Goal: Task Accomplishment & Management: Complete application form

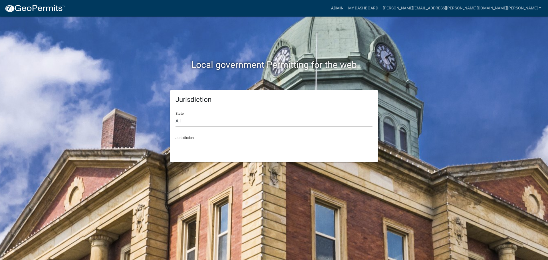
click at [346, 7] on link "Admin" at bounding box center [337, 8] width 17 height 11
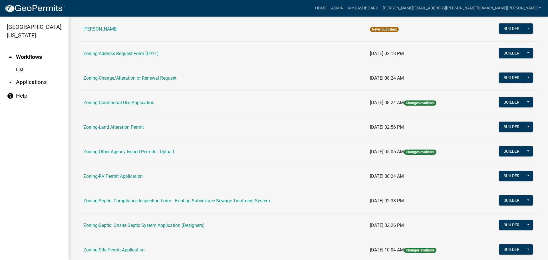
scroll to position [174, 0]
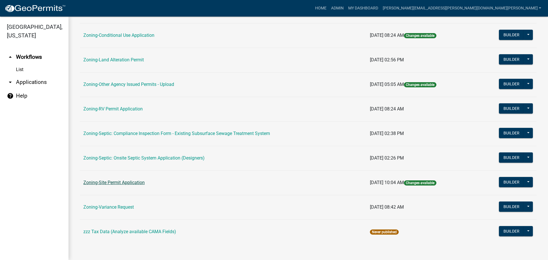
click at [129, 181] on link "Zoning-Site Permit Application" at bounding box center [113, 182] width 61 height 5
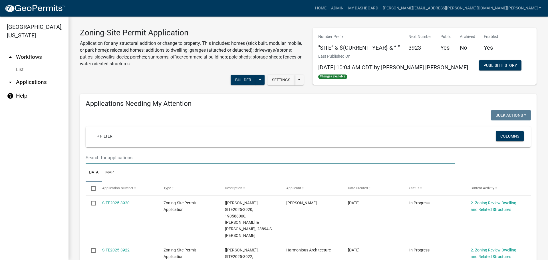
click at [159, 156] on input "text" at bounding box center [271, 158] width 370 height 12
type input "jorgenson"
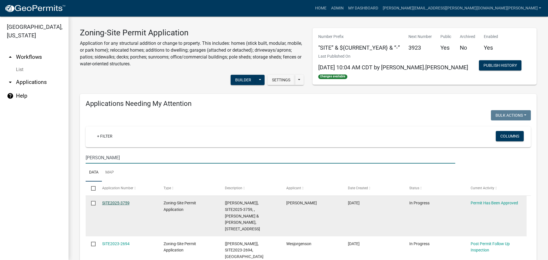
click at [119, 202] on link "SITE2025-3759" at bounding box center [115, 203] width 27 height 5
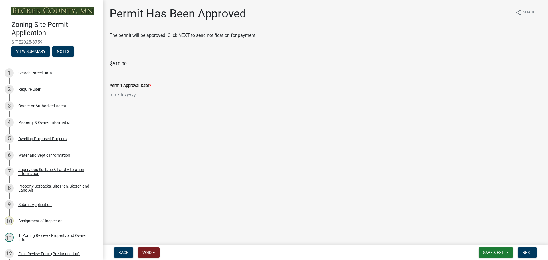
click at [132, 94] on div at bounding box center [136, 95] width 52 height 12
select select "10"
select select "2025"
click at [115, 144] on div "13" at bounding box center [115, 143] width 9 height 9
type input "[DATE]"
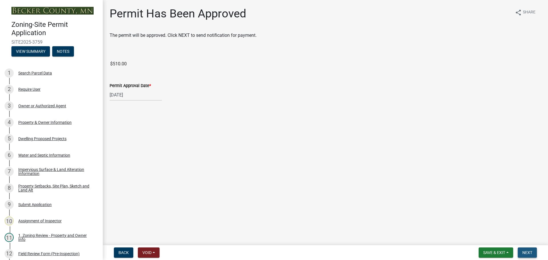
click at [527, 251] on span "Next" at bounding box center [528, 253] width 10 height 5
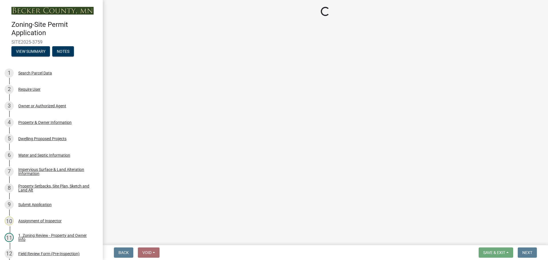
select select "3: 3"
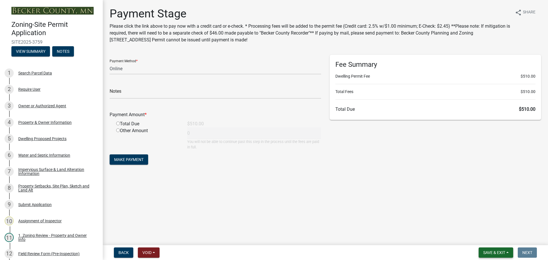
click at [491, 252] on span "Save & Exit" at bounding box center [495, 253] width 22 height 5
click at [487, 238] on button "Save & Exit" at bounding box center [491, 238] width 46 height 14
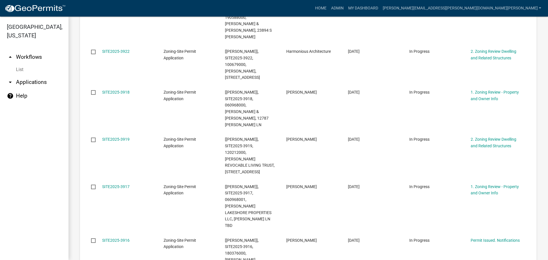
scroll to position [200, 0]
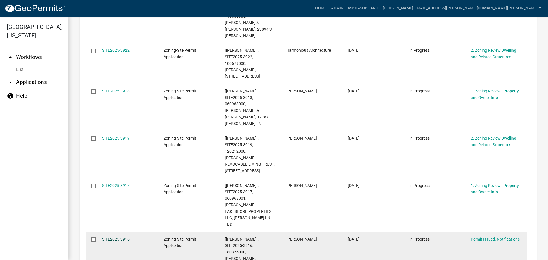
click at [115, 237] on link "SITE2025-3916" at bounding box center [115, 239] width 27 height 5
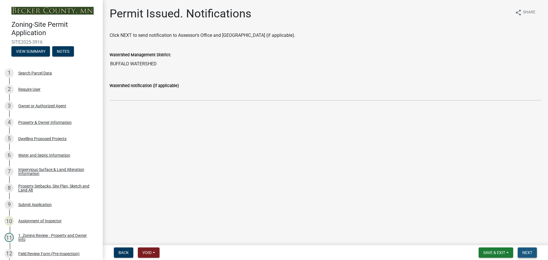
click at [530, 251] on span "Next" at bounding box center [528, 253] width 10 height 5
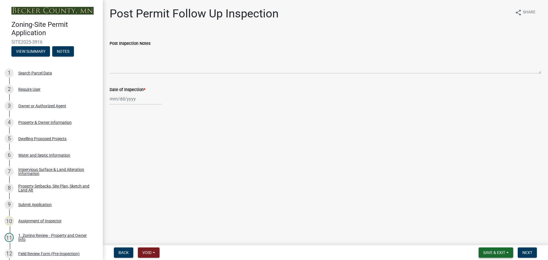
click at [494, 253] on span "Save & Exit" at bounding box center [495, 253] width 22 height 5
click at [491, 239] on button "Save & Exit" at bounding box center [491, 238] width 46 height 14
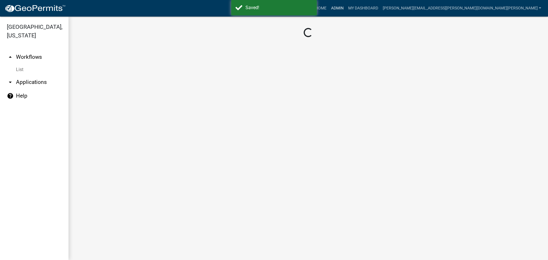
click at [346, 7] on link "Admin" at bounding box center [337, 8] width 17 height 11
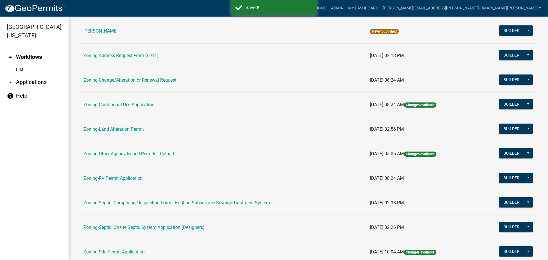
scroll to position [171, 0]
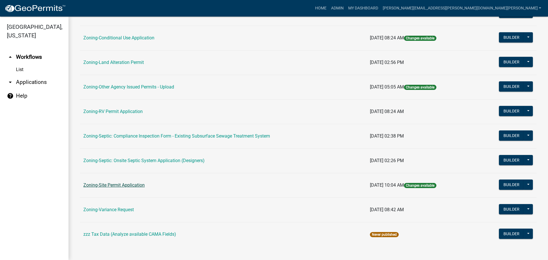
click at [125, 183] on link "Zoning-Site Permit Application" at bounding box center [113, 185] width 61 height 5
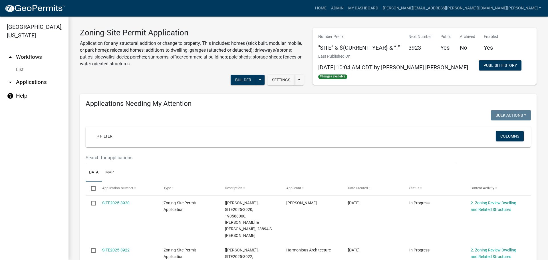
click at [177, 151] on wm-filter-builder "+ Filter Columns" at bounding box center [309, 145] width 446 height 37
click at [169, 163] on input "text" at bounding box center [271, 158] width 370 height 12
type input "3905"
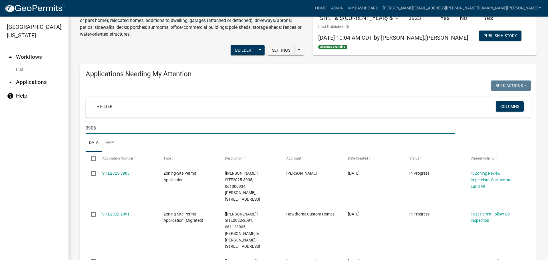
scroll to position [86, 0]
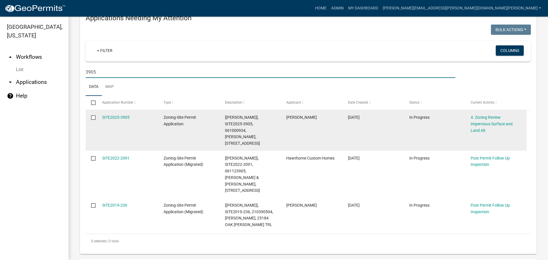
click at [110, 116] on link "SITE2025-3905" at bounding box center [115, 117] width 27 height 5
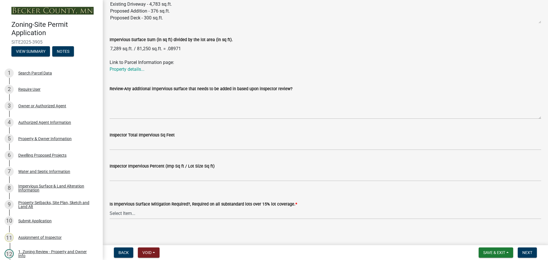
scroll to position [179, 0]
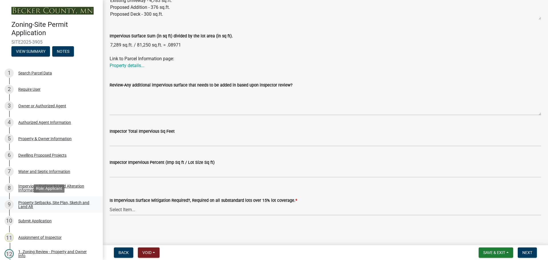
click at [51, 201] on div "Property Setbacks, Site Plan, Sketch and Land Alt" at bounding box center [55, 205] width 75 height 8
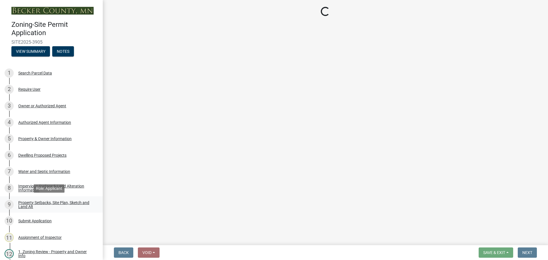
scroll to position [0, 0]
select select "d89fbfa0-1150-4954-b91c-9d482c9530a3"
select select "fd58f24c-a096-4195-863e-b494ea1fd324"
select select "12da6293-5841-4f5c-bd92-3658833964cd"
select select "b98836ba-4715-455d-97ab-be9a9df498a8"
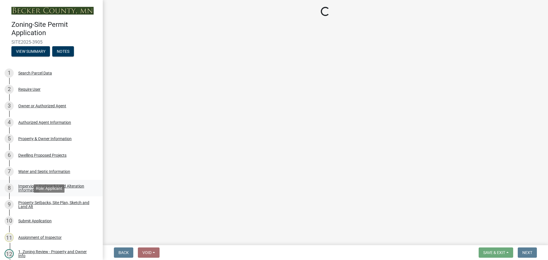
select select "c8b8ea71-7088-4e87-a493-7bc88cc2835b"
select select "ff457040-d2bf-49fa-a716-aef4a9c76f60"
select select "19d13e65-c93d-443e-910a-7a17299544cc"
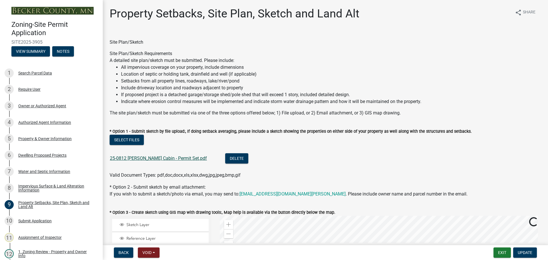
click at [160, 157] on link "25-0812 Wright Cabin - Permit Set.pdf" at bounding box center [158, 158] width 97 height 5
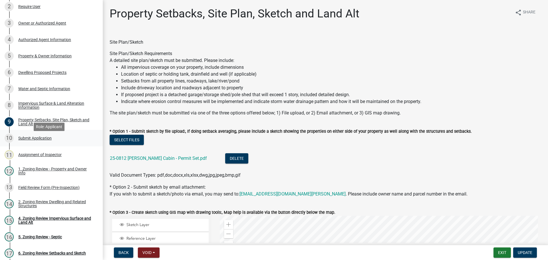
scroll to position [86, 0]
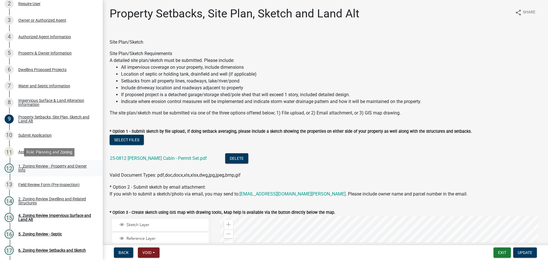
click at [46, 165] on div "1. Zoning Review - Property and Owner Info" at bounding box center [55, 168] width 75 height 8
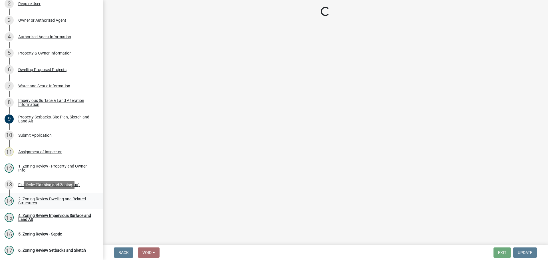
select select "b279cdb4-a9c7-4e65-a8bd-797316f5be14"
select select "b4f32c46-6248-4748-b47c-fa4933858724"
select select "ab6c2257-4786-48e5-86d0-1194833f57c8"
select select "de99b201-fb85-4000-88f5-6f49f4ff2101"
select select "bebe3d63-d6b7-40ee-9a8d-3c7f124c1a67"
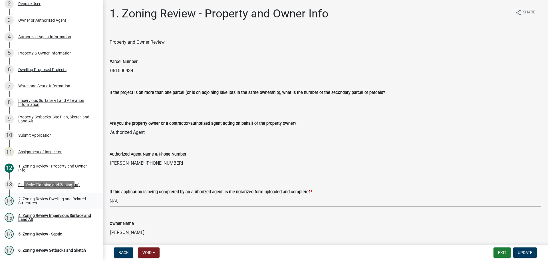
click at [66, 198] on div "2. Zoning Review Dwelling and Related Structures" at bounding box center [55, 201] width 75 height 8
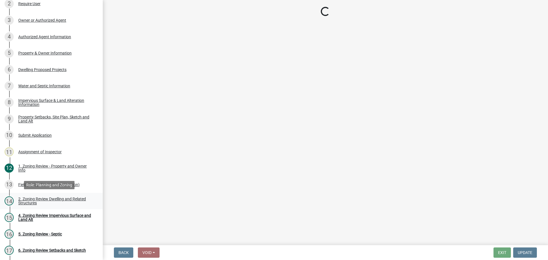
select select "583413f8-e9f7-4a70-8fe6-066f5b429c7e"
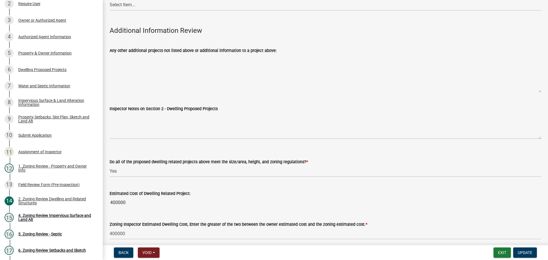
scroll to position [1443, 0]
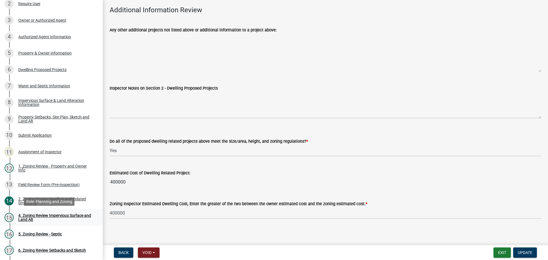
click at [32, 214] on div "4. Zoning Review Impervious Surface and Land Alt" at bounding box center [55, 218] width 75 height 8
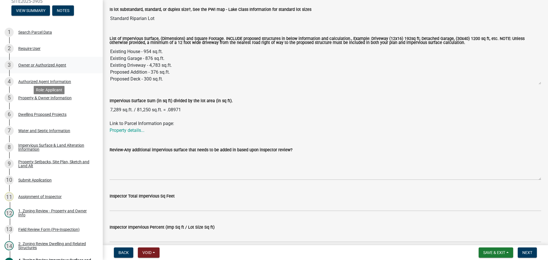
scroll to position [0, 0]
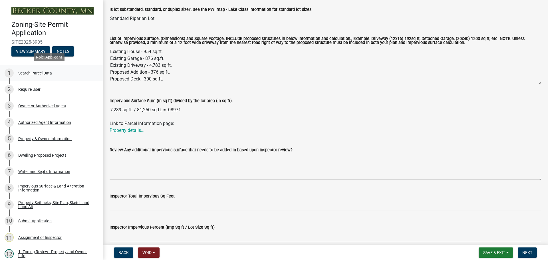
click at [39, 71] on div "Search Parcel Data" at bounding box center [35, 73] width 34 height 4
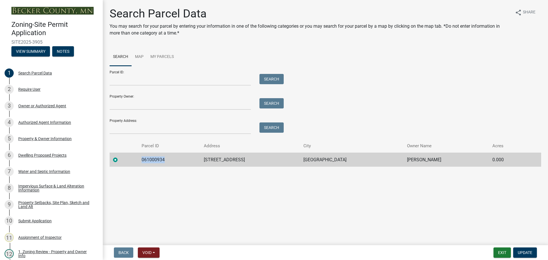
drag, startPoint x: 166, startPoint y: 157, endPoint x: 140, endPoint y: 157, distance: 25.7
click at [140, 157] on td "061000934" at bounding box center [169, 160] width 62 height 14
copy td "061000934"
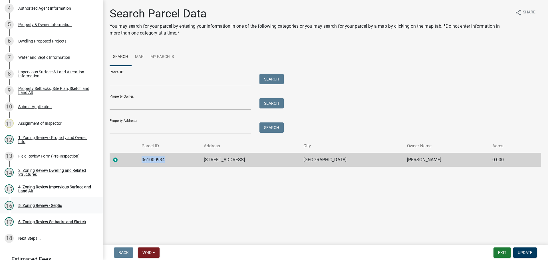
scroll to position [154, 0]
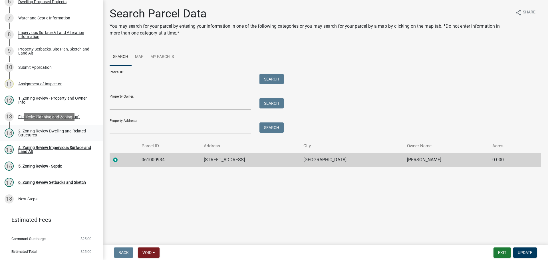
click at [52, 130] on div "2. Zoning Review Dwelling and Related Structures" at bounding box center [55, 133] width 75 height 8
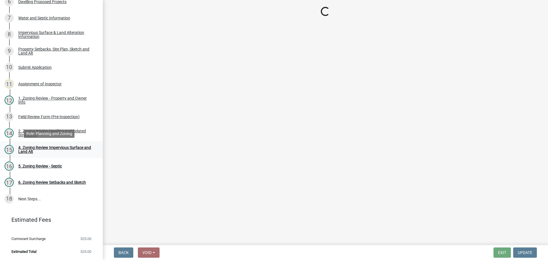
select select "583413f8-e9f7-4a70-8fe6-066f5b429c7e"
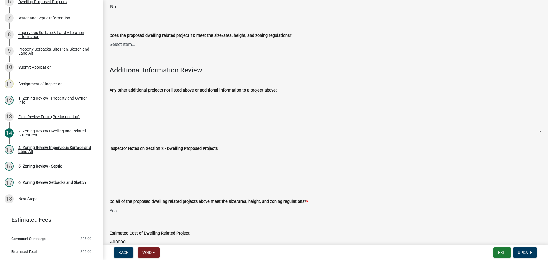
scroll to position [1443, 0]
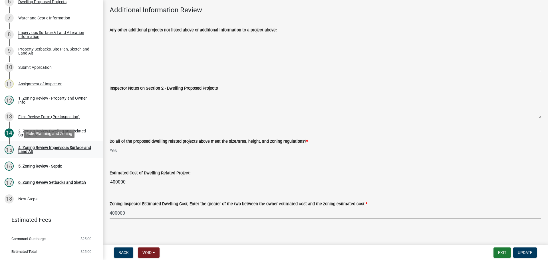
click at [65, 147] on div "4. Zoning Review Impervious Surface and Land Alt" at bounding box center [55, 150] width 75 height 8
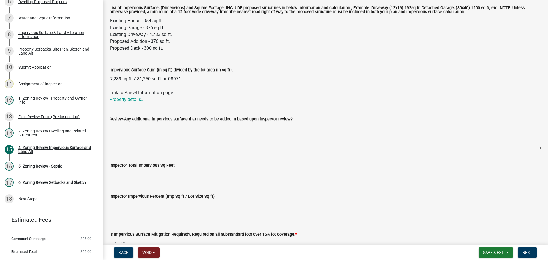
scroll to position [179, 0]
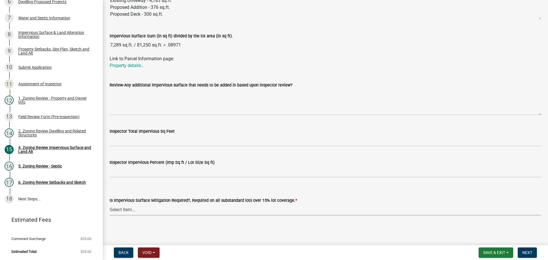
click at [122, 211] on select "Select Item... Yes- Over 15% substandard lot coverage No N/A" at bounding box center [326, 210] width 432 height 12
click at [110, 204] on select "Select Item... Yes- Over 15% substandard lot coverage No N/A" at bounding box center [326, 210] width 432 height 12
select select "e01e6f83-540c-4684-94c6-de0fe38ded07"
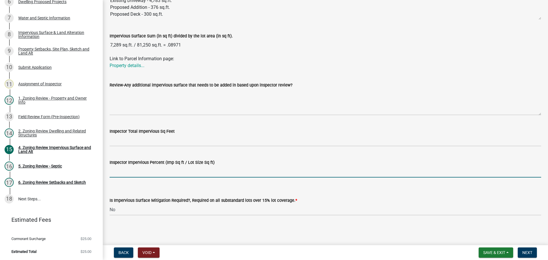
click at [132, 173] on input "Inspector Impervious Percent (Imp Sq ft / Lot Size Sq ft)" at bounding box center [326, 172] width 432 height 12
type input "8.9"
click at [524, 251] on span "Next" at bounding box center [528, 253] width 10 height 5
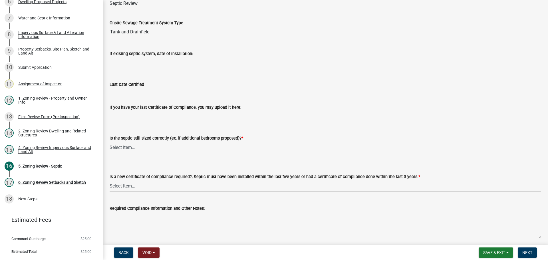
scroll to position [57, 0]
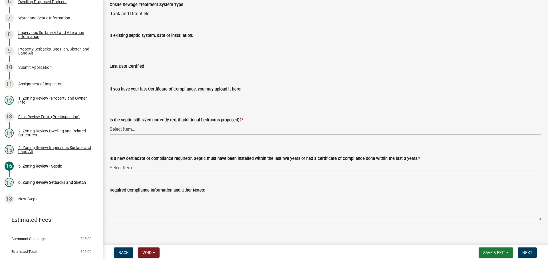
click at [117, 130] on select "Select Item... Yes No N/A" at bounding box center [326, 129] width 432 height 12
click at [110, 123] on select "Select Item... Yes No N/A" at bounding box center [326, 129] width 432 height 12
select select "ffe0288f-179d-446d-9dfb-ee21a688edc6"
click at [130, 169] on select "Select Item... Yes No" at bounding box center [326, 168] width 432 height 12
click at [110, 162] on select "Select Item... Yes No" at bounding box center [326, 168] width 432 height 12
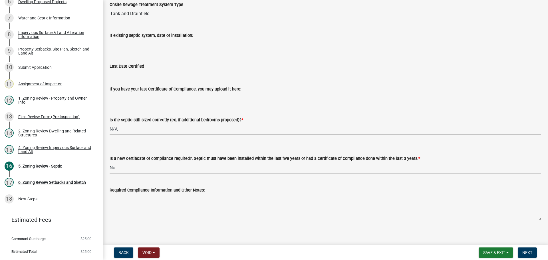
select select "2fd537d7-74b1-4ff9-a84c-837cf5598f43"
click at [534, 255] on button "Next" at bounding box center [527, 253] width 19 height 10
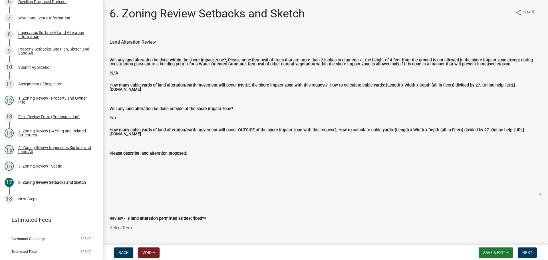
scroll to position [114, 0]
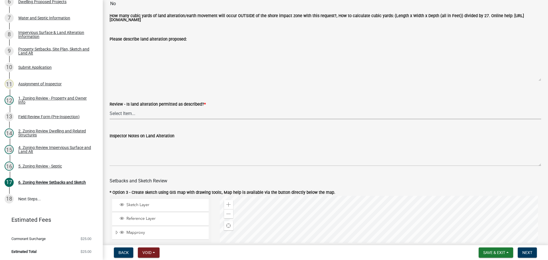
click at [125, 116] on select "Select Item... Yes No N/A" at bounding box center [326, 114] width 432 height 12
click at [110, 109] on select "Select Item... Yes No N/A" at bounding box center [326, 114] width 432 height 12
select select "cada6796-d529-4ebb-b6d4-faca8dd705c9"
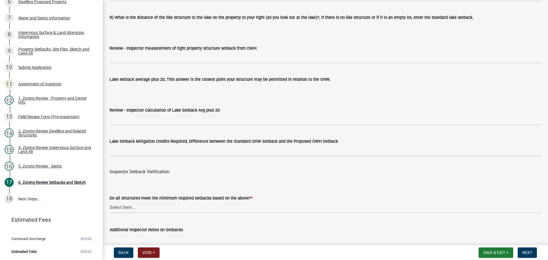
scroll to position [1743, 0]
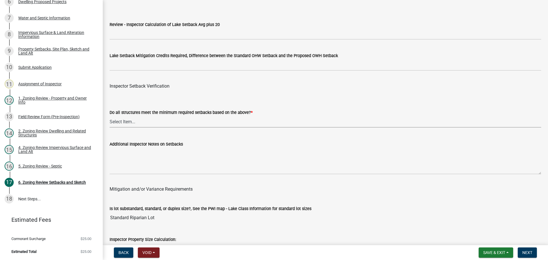
click at [137, 122] on select "Select Item... Yes No" at bounding box center [326, 122] width 432 height 12
click at [110, 117] on select "Select Item... Yes No" at bounding box center [326, 122] width 432 height 12
select select "1355ee8a-8cf1-4796-8594-a9df27e9dfb0"
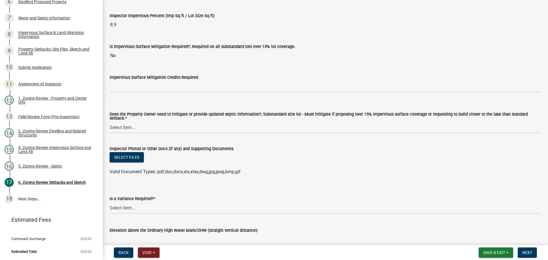
scroll to position [2056, 0]
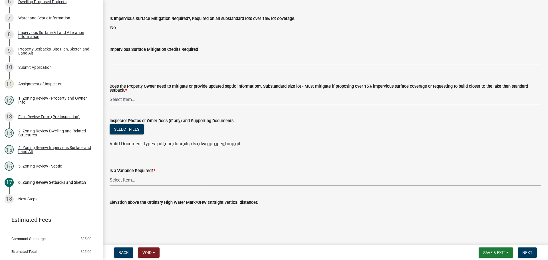
click at [127, 176] on select "Select Item... Yes No" at bounding box center [326, 180] width 432 height 12
click at [110, 174] on select "Select Item... Yes No" at bounding box center [326, 180] width 432 height 12
select select "f2187563-aefa-492e-adce-9c256a51e9d2"
click at [526, 251] on span "Next" at bounding box center [528, 253] width 10 height 5
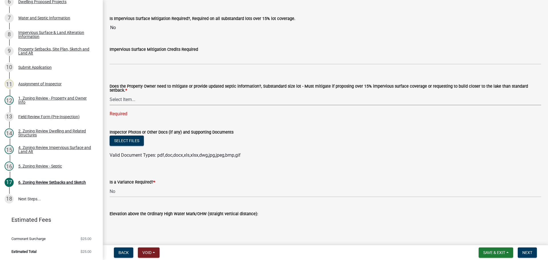
click at [128, 97] on select "Select Item... No Mitigation or additional Septic Information is required Septi…" at bounding box center [326, 100] width 432 height 12
click at [110, 94] on select "Select Item... No Mitigation or additional Septic Information is required Septi…" at bounding box center [326, 100] width 432 height 12
select select "90ee664a-1dc2-440e-be2c-90a87c157e77"
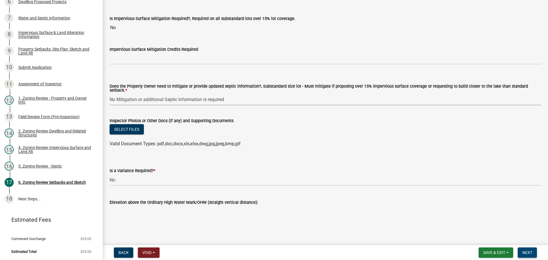
click at [529, 251] on span "Next" at bounding box center [528, 253] width 10 height 5
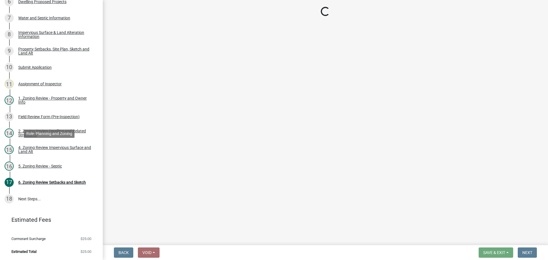
scroll to position [170, 0]
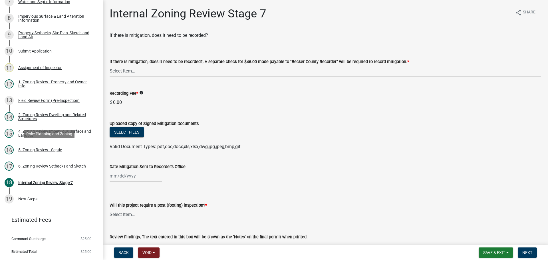
click at [50, 146] on div "16 5. Zoning Review - Septic" at bounding box center [49, 149] width 89 height 9
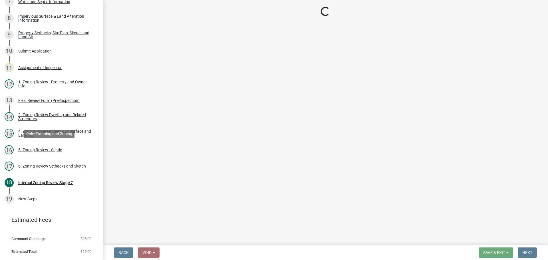
select select "ffe0288f-179d-446d-9dfb-ee21a688edc6"
select select "2fd537d7-74b1-4ff9-a84c-837cf5598f43"
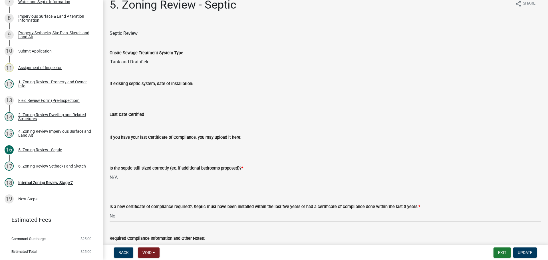
scroll to position [0, 0]
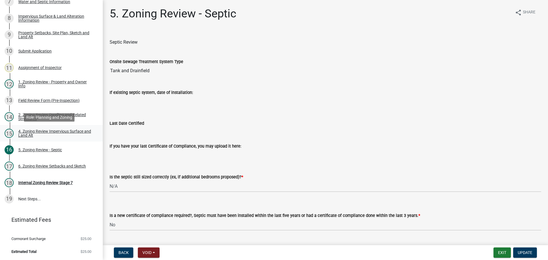
click at [55, 129] on div "4. Zoning Review Impervious Surface and Land Alt" at bounding box center [55, 133] width 75 height 8
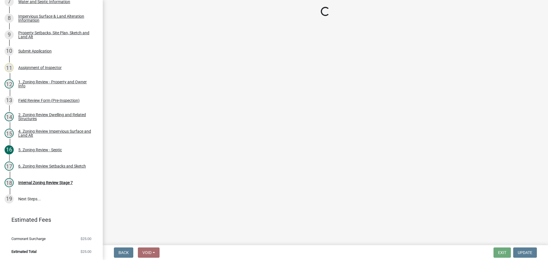
select select "e01e6f83-540c-4684-94c6-de0fe38ded07"
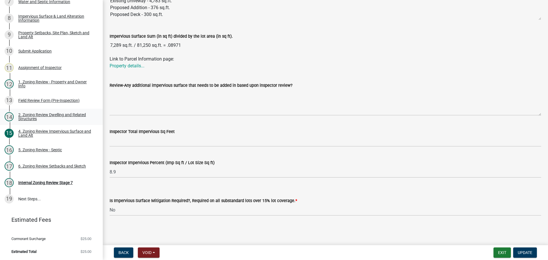
scroll to position [179, 0]
drag, startPoint x: 57, startPoint y: 181, endPoint x: 58, endPoint y: 176, distance: 5.2
click at [57, 181] on div "Internal Zoning Review Stage 7" at bounding box center [45, 183] width 55 height 4
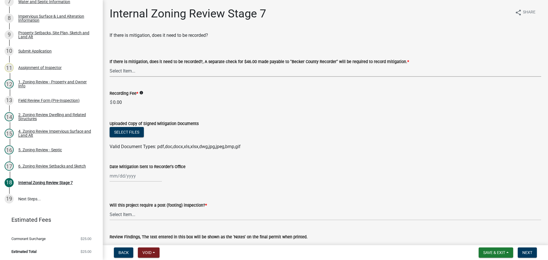
click at [125, 70] on select "Select Item... Yes No N/A" at bounding box center [326, 71] width 432 height 12
click at [110, 65] on select "Select Item... Yes No N/A" at bounding box center [326, 71] width 432 height 12
select select "a3547d78-d162-4c03-a5e6-44db720e788b"
click at [131, 213] on select "Select Item... No Yes" at bounding box center [326, 215] width 432 height 12
click at [110, 209] on select "Select Item... No Yes" at bounding box center [326, 215] width 432 height 12
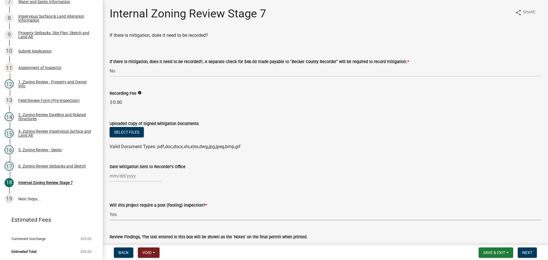
select select "74b00539-a6f1-4ef6-a890-a22a5fa5fedf"
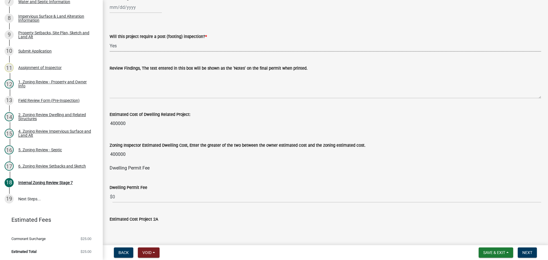
scroll to position [171, 0]
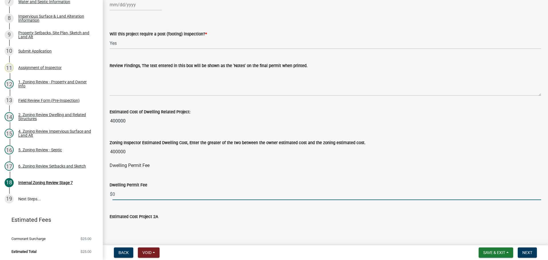
drag, startPoint x: 117, startPoint y: 192, endPoint x: 113, endPoint y: 194, distance: 3.7
click at [113, 194] on input "0" at bounding box center [327, 195] width 429 height 12
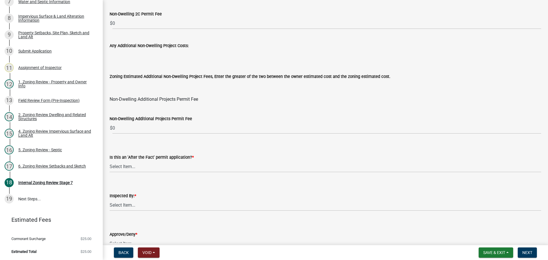
scroll to position [686, 0]
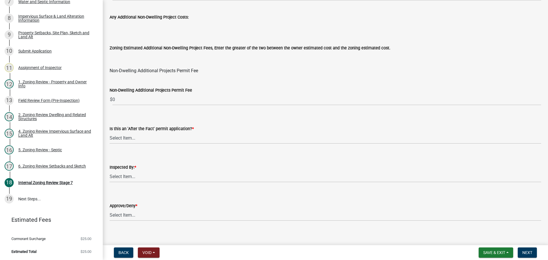
type input "1260"
click at [119, 136] on select "Select Item... No Yes" at bounding box center [326, 138] width 432 height 12
click at [110, 132] on select "Select Item... No Yes" at bounding box center [326, 138] width 432 height 12
select select "bbe3a6c5-1893-4527-8578-ada07a3b8ea5"
click at [134, 176] on select "Select Item... Jeff Rusness Kyle Vareberg Nicole Bradbury Susan Rockwell Tyler …" at bounding box center [326, 177] width 432 height 12
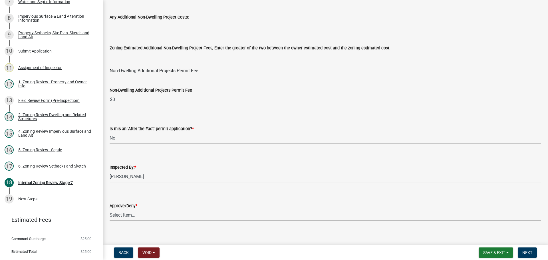
click at [110, 171] on select "Select Item... Jeff Rusness Kyle Vareberg Nicole Bradbury Susan Rockwell Tyler …" at bounding box center [326, 177] width 432 height 12
select select "ebd8400e-d8d5-49f8-911f-e671eb76408a"
click at [133, 215] on select "Select Item... Approve Deny" at bounding box center [326, 215] width 432 height 12
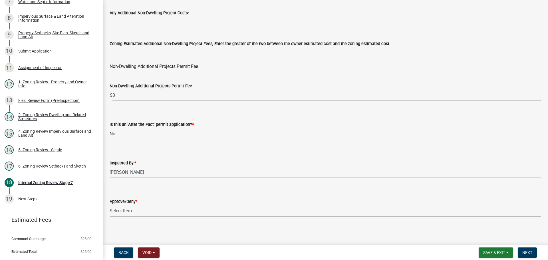
scroll to position [691, 0]
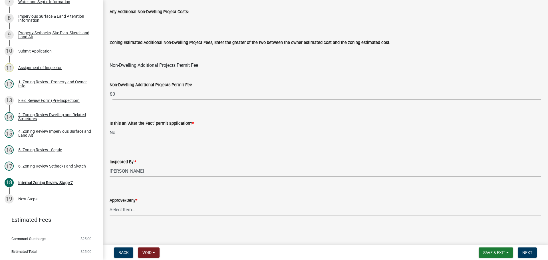
click at [129, 208] on select "Select Item... Approve Deny" at bounding box center [326, 210] width 432 height 12
click at [110, 204] on select "Select Item... Approve Deny" at bounding box center [326, 210] width 432 height 12
select select "97c9e5a4-d35f-4903-ad68-b764687ac9e9"
click at [530, 251] on span "Next" at bounding box center [528, 253] width 10 height 5
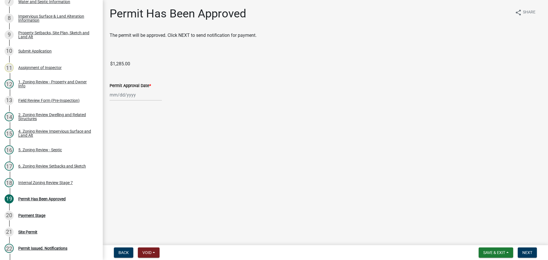
scroll to position [236, 0]
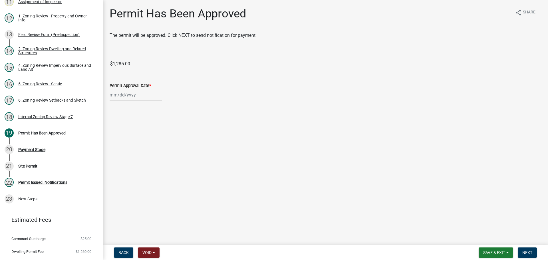
select select "10"
select select "2025"
click at [127, 98] on div "Jan Feb Mar Apr May Jun Jul Aug Sep Oct Nov Dec 1525 1526 1527 1528 1529 1530 1…" at bounding box center [136, 95] width 52 height 12
click at [115, 140] on div "13" at bounding box center [115, 143] width 9 height 9
type input "[DATE]"
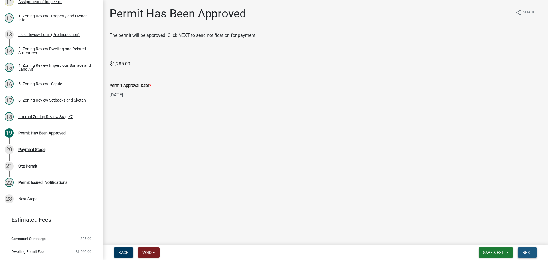
click at [524, 251] on span "Next" at bounding box center [528, 253] width 10 height 5
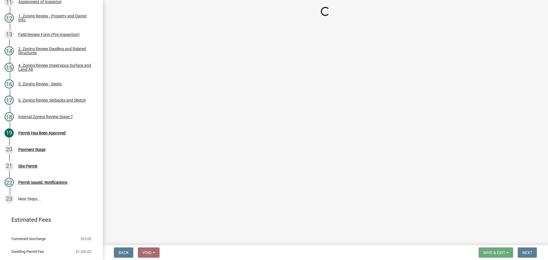
select select "3: 3"
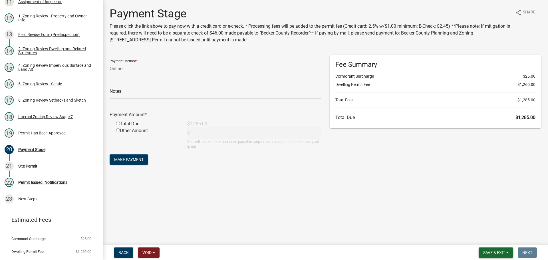
click at [495, 251] on span "Save & Exit" at bounding box center [495, 253] width 22 height 5
click at [492, 238] on button "Save & Exit" at bounding box center [491, 238] width 46 height 14
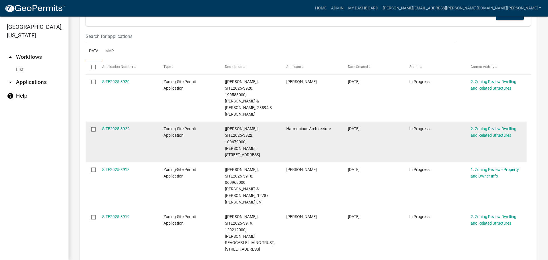
scroll to position [120, 0]
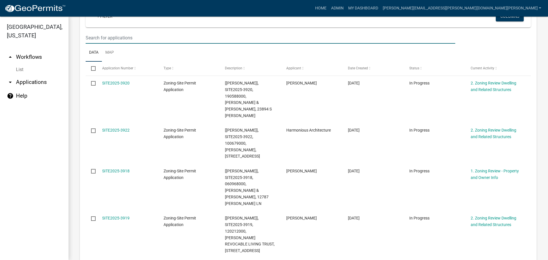
click at [97, 40] on input "text" at bounding box center [271, 38] width 370 height 12
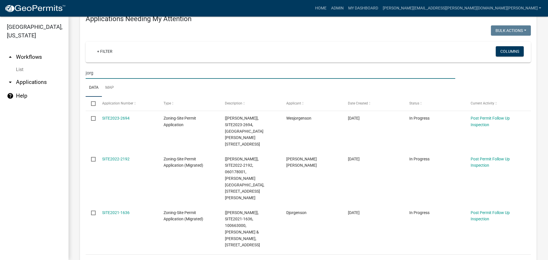
scroll to position [256, 0]
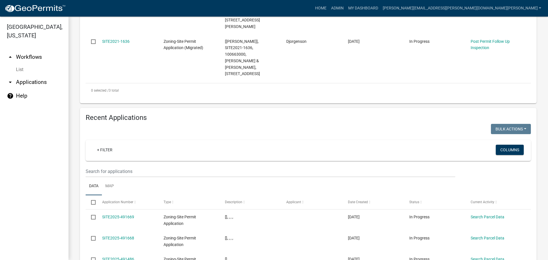
type input "jorg"
click at [132, 166] on input "text" at bounding box center [271, 172] width 370 height 12
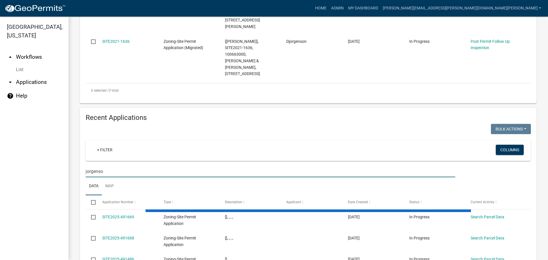
type input "jorgenson"
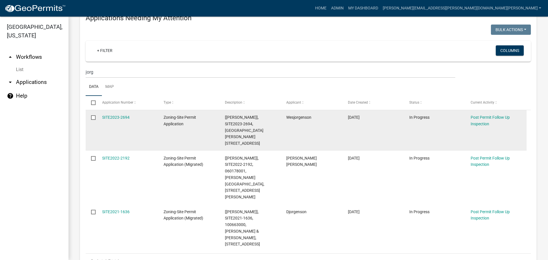
scroll to position [57, 0]
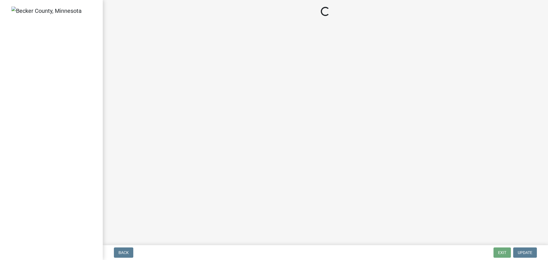
select select "3: 3"
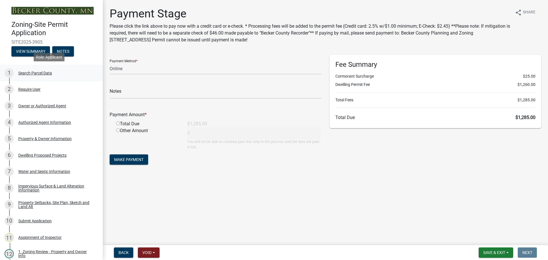
click at [33, 71] on div "Search Parcel Data" at bounding box center [35, 73] width 34 height 4
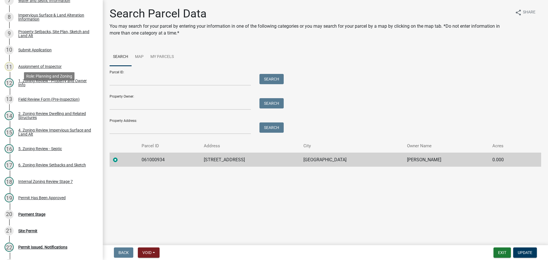
scroll to position [249, 0]
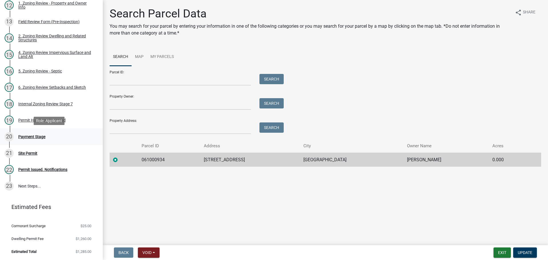
click at [33, 134] on div "20 Payment Stage" at bounding box center [49, 136] width 89 height 9
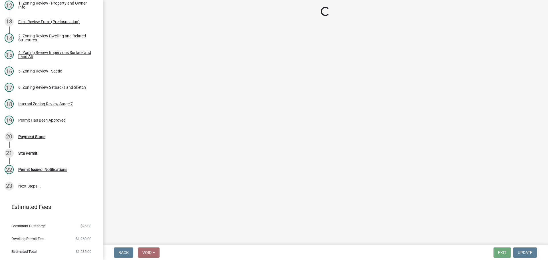
select select "3: 3"
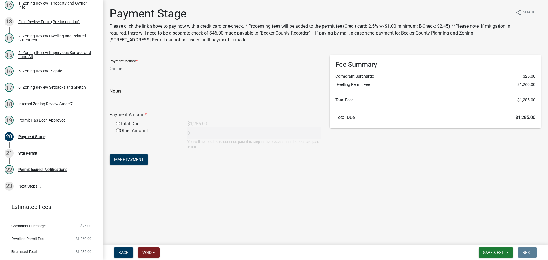
click at [117, 123] on input "radio" at bounding box center [118, 124] width 4 height 4
radio input "true"
type input "1285"
click at [118, 124] on input "radio" at bounding box center [118, 124] width 4 height 4
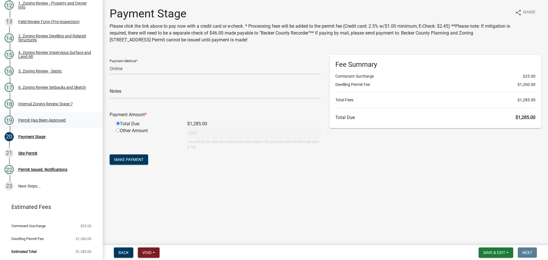
click at [43, 116] on div "19 Permit Has Been Approved" at bounding box center [49, 120] width 89 height 9
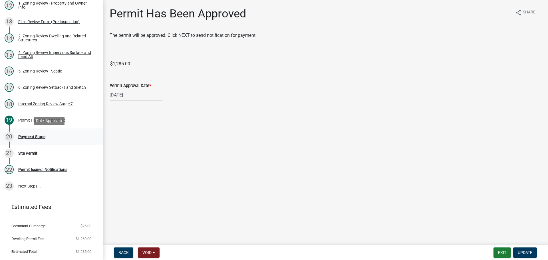
click at [37, 135] on div "Payment Stage" at bounding box center [31, 137] width 27 height 4
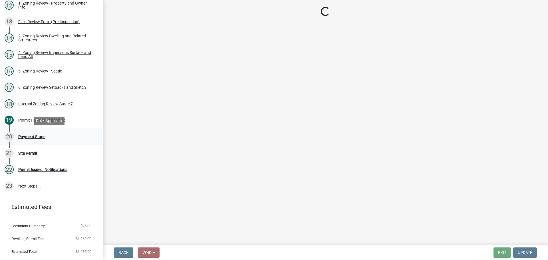
select select "3: 3"
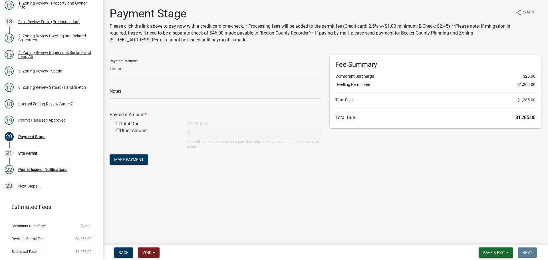
click at [495, 251] on span "Save & Exit" at bounding box center [495, 253] width 22 height 5
click at [491, 239] on button "Save & Exit" at bounding box center [491, 238] width 46 height 14
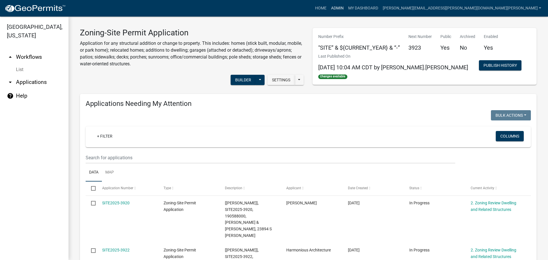
click at [346, 7] on link "Admin" at bounding box center [337, 8] width 17 height 11
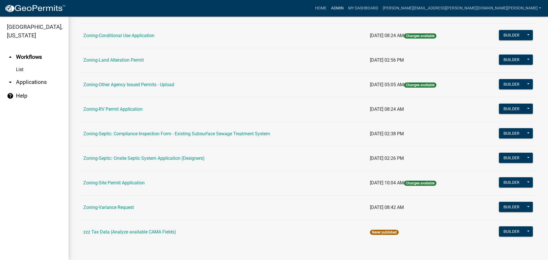
scroll to position [174, 0]
click at [112, 205] on link "Zoning-Variance Request" at bounding box center [108, 207] width 51 height 5
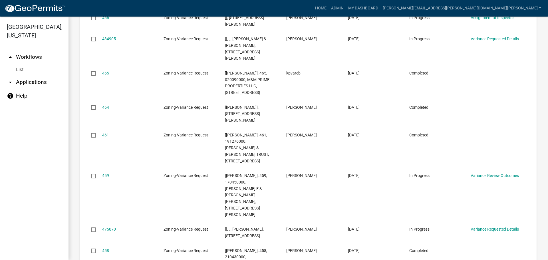
scroll to position [753, 0]
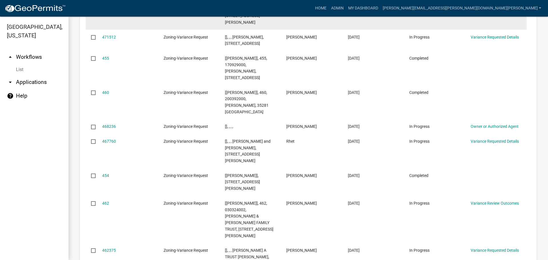
scroll to position [766, 0]
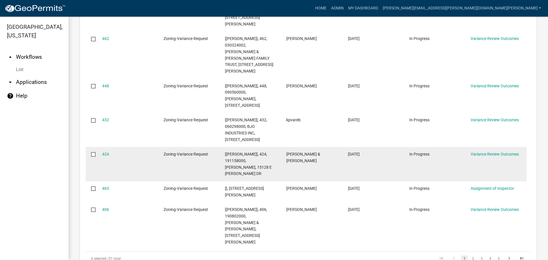
scroll to position [309, 0]
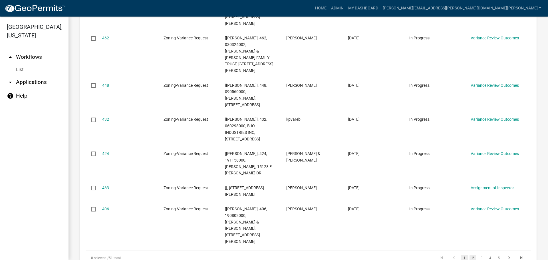
click at [470, 255] on link "2" at bounding box center [473, 258] width 7 height 6
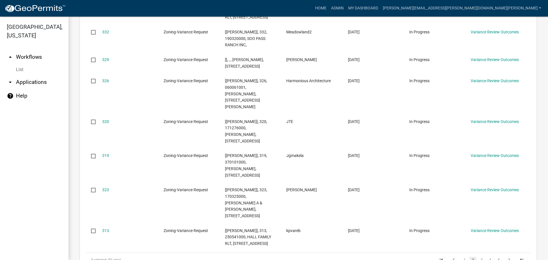
scroll to position [293, 0]
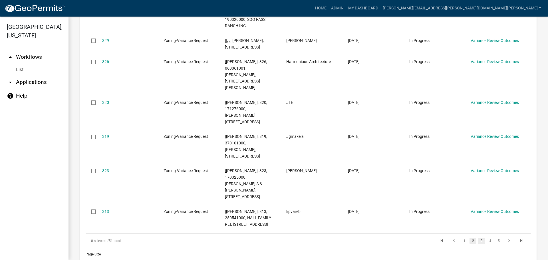
click at [479, 238] on link "3" at bounding box center [482, 241] width 7 height 6
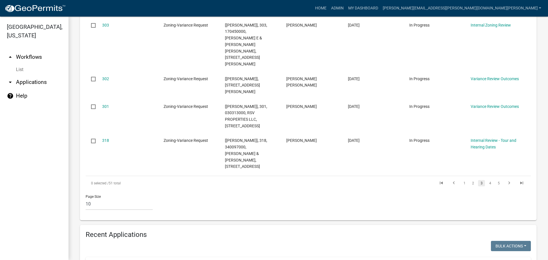
scroll to position [371, 0]
click at [487, 180] on link "4" at bounding box center [490, 183] width 7 height 6
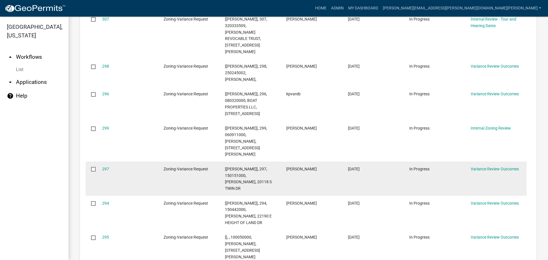
scroll to position [19, 0]
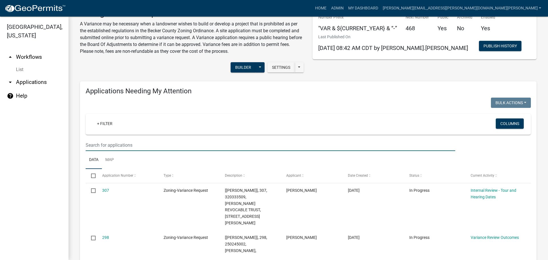
drag, startPoint x: 126, startPoint y: 142, endPoint x: 133, endPoint y: 142, distance: 7.4
click at [126, 142] on input "text" at bounding box center [271, 145] width 370 height 12
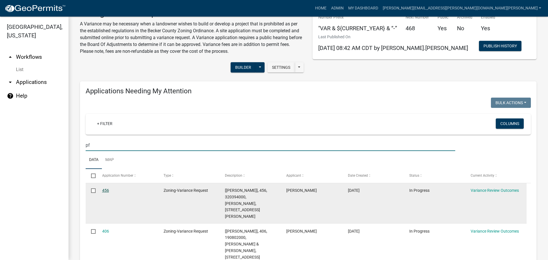
type input "pf"
click at [106, 188] on link "456" at bounding box center [105, 190] width 7 height 5
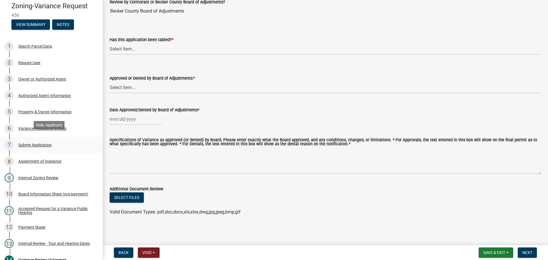
scroll to position [29, 0]
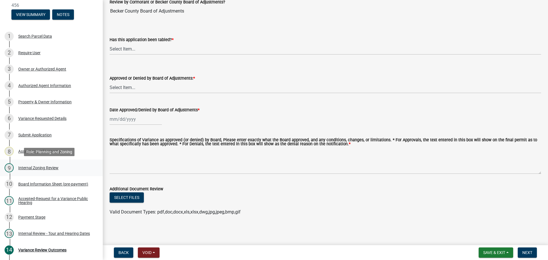
click at [47, 167] on div "Internal Zoning Review" at bounding box center [38, 168] width 40 height 4
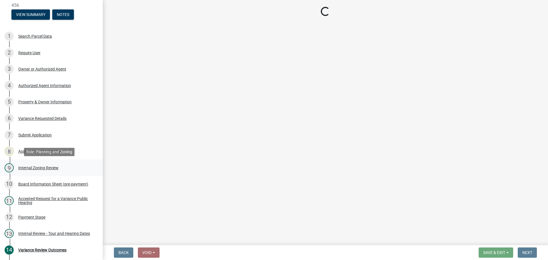
scroll to position [0, 0]
select select "b64156d9-fa44-4416-bc38-d757b052a9cf"
select select "5f5e855c-21f5-42f8-adf6-1036bf7d34a2"
select select "b8aebb6b-597c-43cf-abfc-7c5f20ed0157"
select select "72196157-b4c8-4cec-9ec1-b72dcd6934d7"
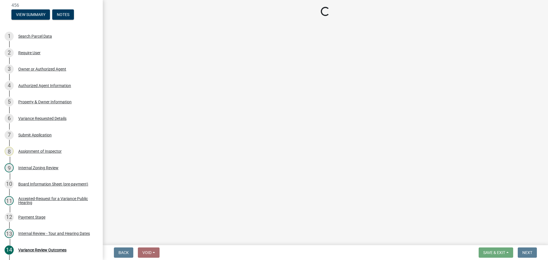
select select "2f26a2b3-76d0-4d49-8911-af712b8c1733"
select select "dde1c2ec-1cb4-4ca2-89d6-22d65f04e2eb"
select select "0016247d-12af-40d0-8103-934796a3d230"
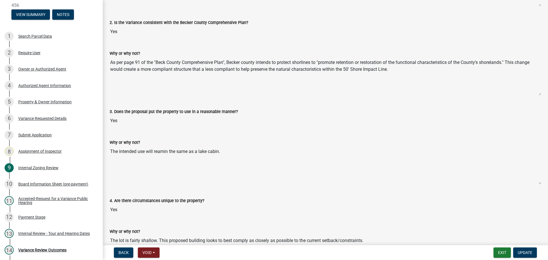
scroll to position [1657, 0]
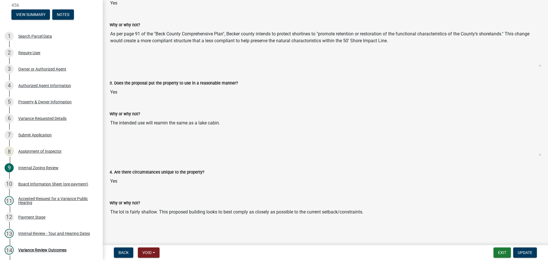
drag, startPoint x: 167, startPoint y: 122, endPoint x: 153, endPoint y: 122, distance: 14.0
click at [153, 122] on textarea "The intended use will reamin the same as a lake cabin." at bounding box center [326, 136] width 432 height 39
click at [274, 177] on input "Yes" at bounding box center [326, 181] width 432 height 11
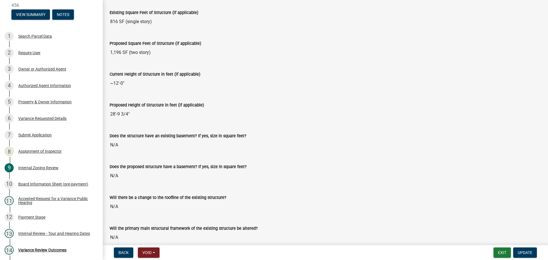
scroll to position [1155, 0]
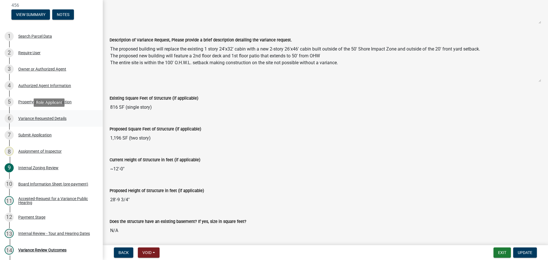
click at [42, 117] on div "Variance Requested Details" at bounding box center [42, 119] width 48 height 4
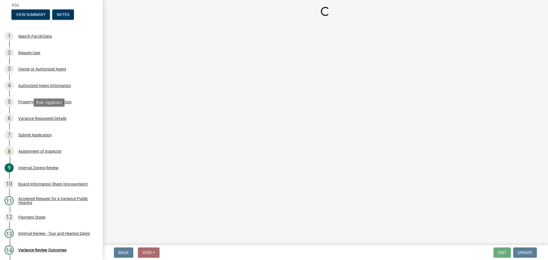
scroll to position [0, 0]
select select "edc6b78d-c029-41a6-a436-e6f76b5f0855"
select select "a5c6235c-6fe0-43e3-9b64-f3566618e99d"
select select "a60f612c-e64d-4767-92b2-cb2f842b6e0b"
select select "bb2b5e43-03c1-4874-9abf-a65f400af928"
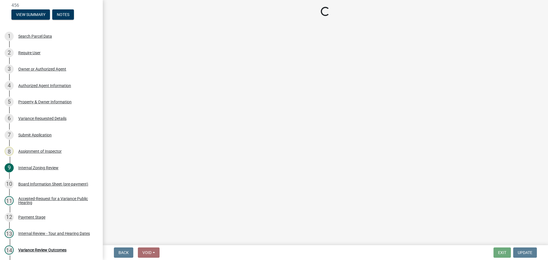
select select "8ea3e6c3-8fed-4904-aa20-2f643744aa0c"
select select "860afd09-da87-482b-bca4-413f5cf53582"
select select "ee8740c3-f4d5-48cf-ad42-c8f7342b480c"
select select "1aa51e34-4f0a-4095-a3f3-287665056048"
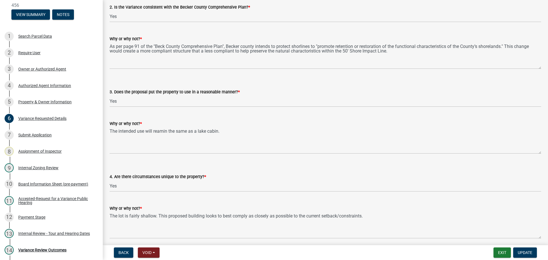
scroll to position [1000, 0]
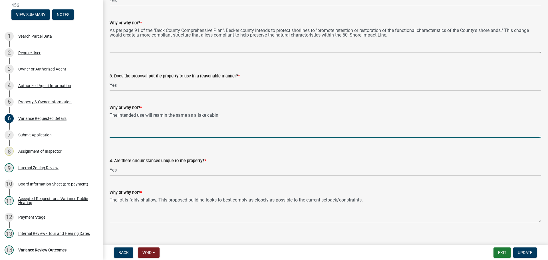
drag, startPoint x: 168, startPoint y: 115, endPoint x: 153, endPoint y: 115, distance: 14.6
click at [153, 115] on textarea "The intended use will reamin the same as a lake cabin." at bounding box center [326, 124] width 432 height 27
click at [255, 115] on textarea "The intended use will remain the same as a lake cabin." at bounding box center [326, 124] width 432 height 27
type textarea "The intended use will remain the same as a lake cabin."
click at [522, 253] on span "Update" at bounding box center [525, 253] width 15 height 5
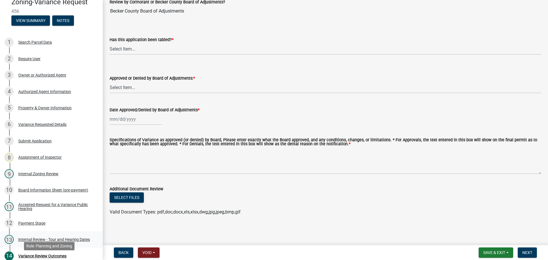
scroll to position [0, 0]
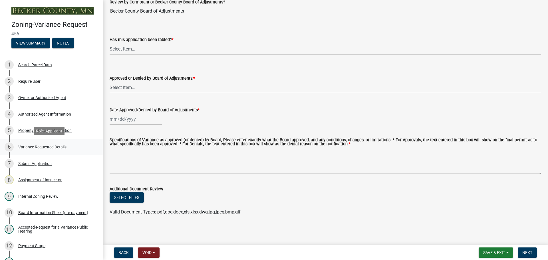
click at [60, 145] on div "Variance Requested Details" at bounding box center [42, 147] width 48 height 4
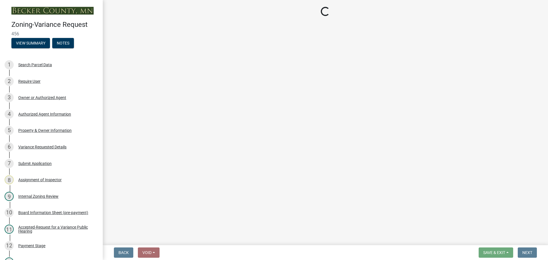
select select "edc6b78d-c029-41a6-a436-e6f76b5f0855"
select select "a5c6235c-6fe0-43e3-9b64-f3566618e99d"
select select "a60f612c-e64d-4767-92b2-cb2f842b6e0b"
select select "bb2b5e43-03c1-4874-9abf-a65f400af928"
select select "8ea3e6c3-8fed-4904-aa20-2f643744aa0c"
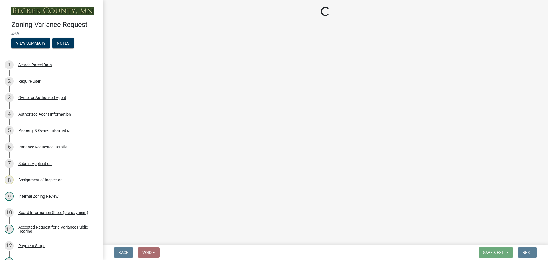
select select "860afd09-da87-482b-bca4-413f5cf53582"
select select "ee8740c3-f4d5-48cf-ad42-c8f7342b480c"
select select "1aa51e34-4f0a-4095-a3f3-287665056048"
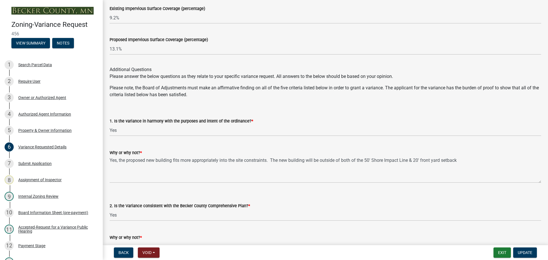
scroll to position [585, 0]
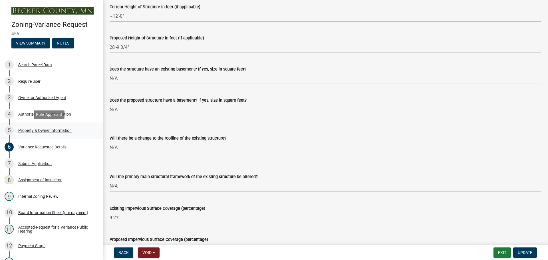
click at [52, 129] on div "Property & Owner Information" at bounding box center [44, 131] width 53 height 4
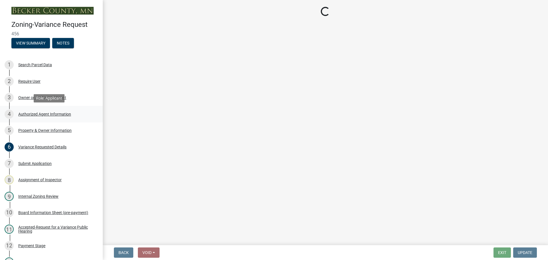
select select "86f6bbc2-da91-496d-b55e-92456f44c4fe"
select select "16bcfb6f-8262-49de-9a91-09ed17e70ede"
select select "a1838a0c-3721-4596-baf4-31437942934f"
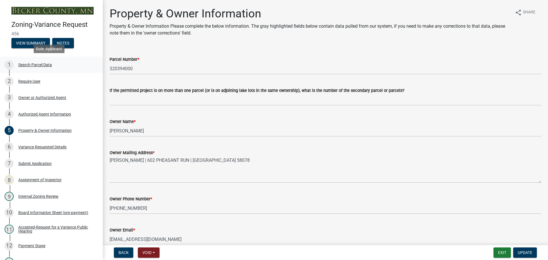
click at [40, 63] on div "Search Parcel Data" at bounding box center [35, 65] width 34 height 4
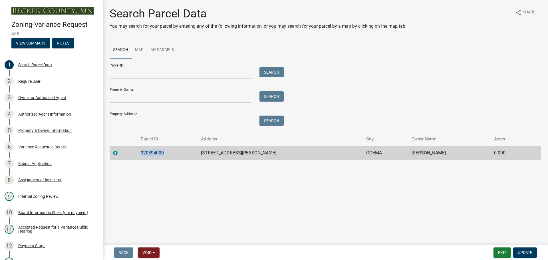
drag, startPoint x: 168, startPoint y: 154, endPoint x: 142, endPoint y: 150, distance: 25.7
click at [142, 150] on td "320394000" at bounding box center [167, 153] width 60 height 14
copy td "320394000"
click at [528, 251] on span "Update" at bounding box center [525, 253] width 15 height 5
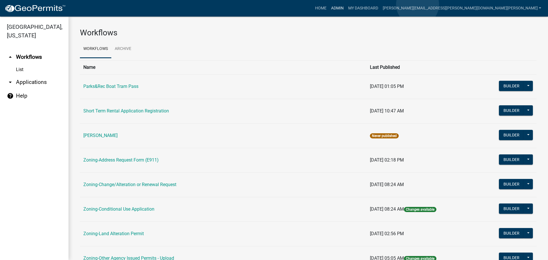
click at [346, 5] on link "Admin" at bounding box center [337, 8] width 17 height 11
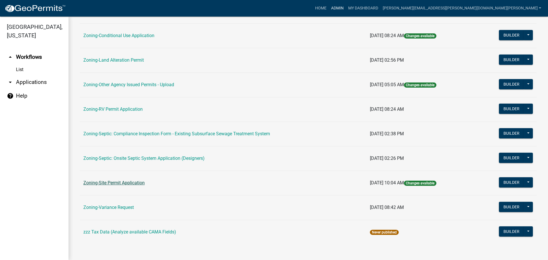
scroll to position [174, 0]
click at [123, 183] on link "Zoning-Site Permit Application" at bounding box center [113, 182] width 61 height 5
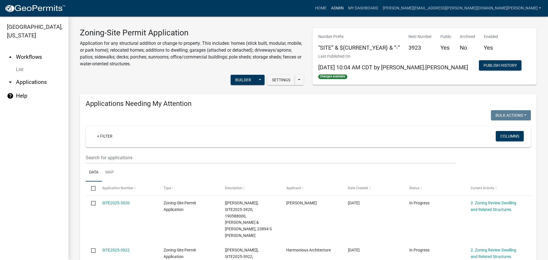
click at [346, 7] on link "Admin" at bounding box center [337, 8] width 17 height 11
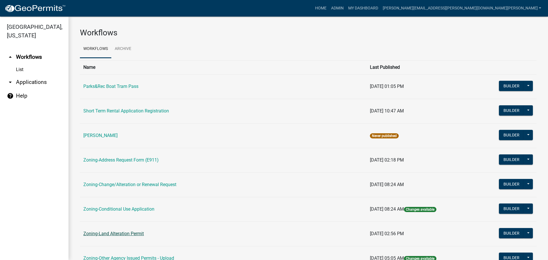
click at [118, 232] on link "Zoning-Land Alteration Permit" at bounding box center [113, 233] width 61 height 5
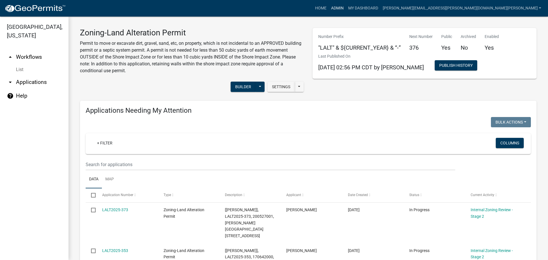
click at [346, 6] on link "Admin" at bounding box center [337, 8] width 17 height 11
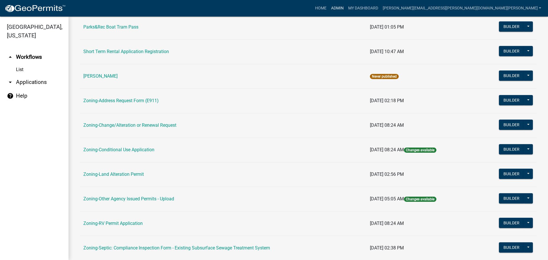
scroll to position [143, 0]
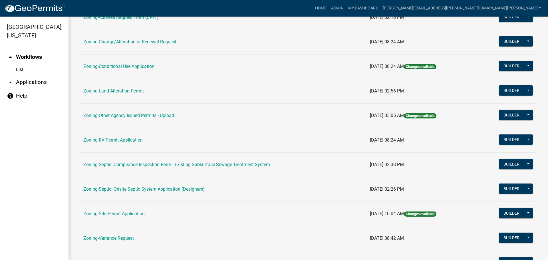
click at [120, 213] on link "Zoning-Site Permit Application" at bounding box center [113, 213] width 61 height 5
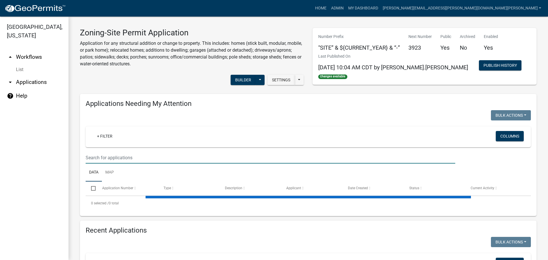
click at [169, 159] on input "text" at bounding box center [271, 158] width 370 height 12
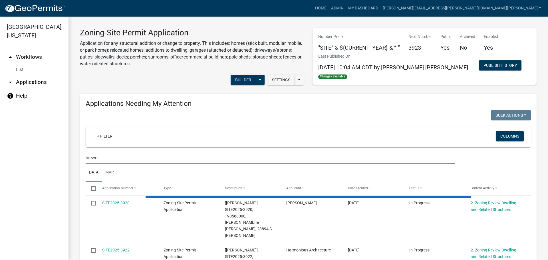
type input "biewer"
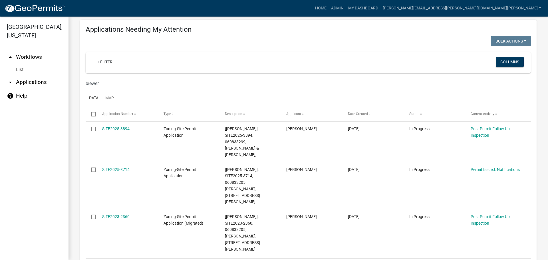
scroll to position [86, 0]
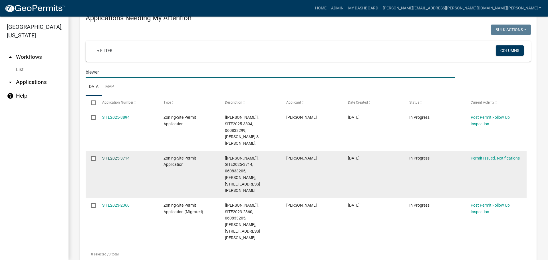
click at [124, 156] on link "SITE2025-3714" at bounding box center [115, 158] width 27 height 5
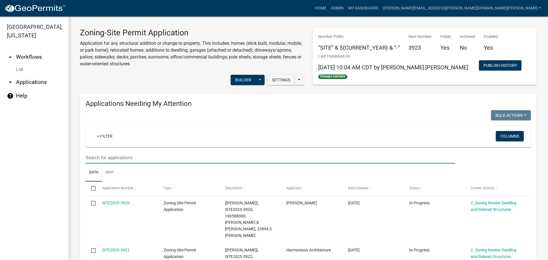
drag, startPoint x: 135, startPoint y: 156, endPoint x: 139, endPoint y: 158, distance: 3.8
click at [135, 156] on input "text" at bounding box center [271, 158] width 370 height 12
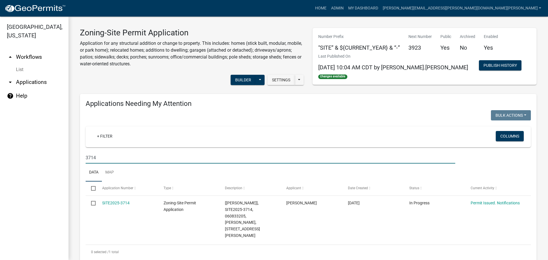
type input "3714"
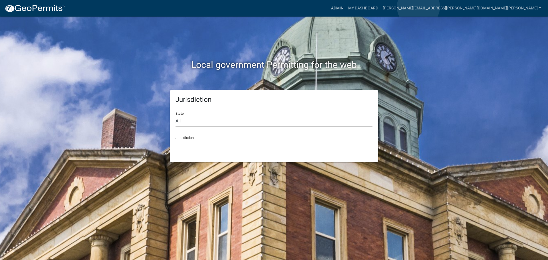
click at [346, 7] on link "Admin" at bounding box center [337, 8] width 17 height 11
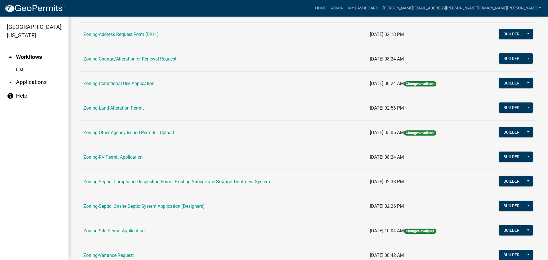
scroll to position [143, 0]
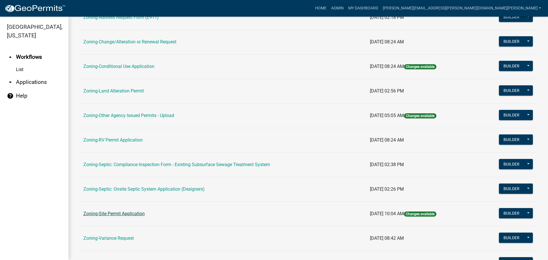
click at [130, 213] on link "Zoning-Site Permit Application" at bounding box center [113, 213] width 61 height 5
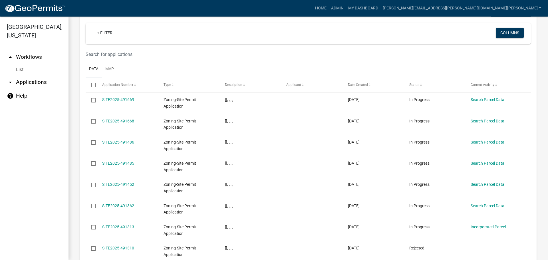
scroll to position [718, 0]
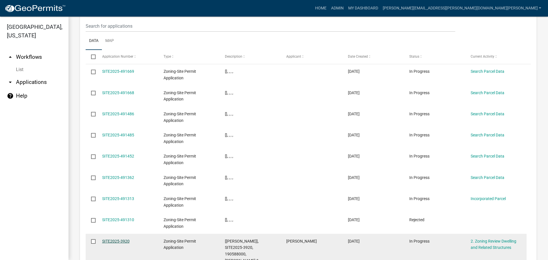
click at [120, 239] on link "SITE2025-3920" at bounding box center [115, 241] width 27 height 5
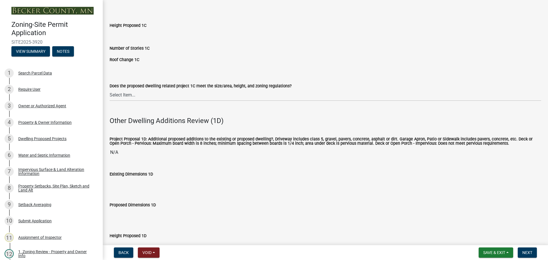
scroll to position [1028, 0]
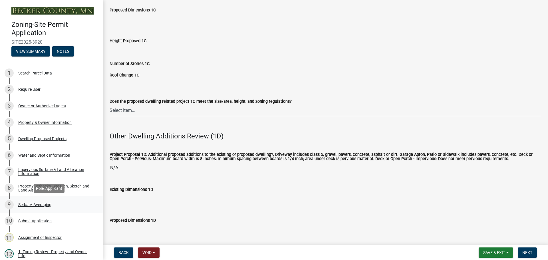
click at [37, 203] on div "Setback Averaging" at bounding box center [34, 205] width 33 height 4
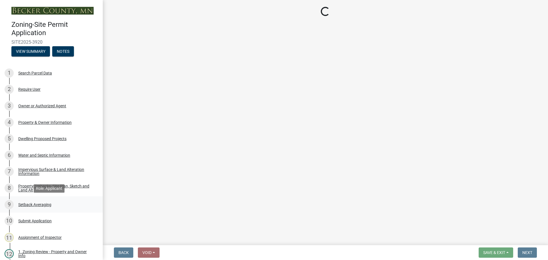
scroll to position [0, 0]
select select "329572f6-75bd-4676-be69-7dda04ea5a2b"
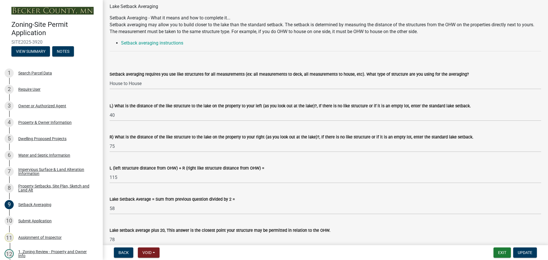
scroll to position [17, 0]
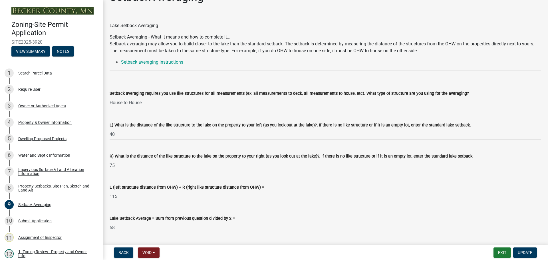
drag, startPoint x: 108, startPoint y: 165, endPoint x: 173, endPoint y: 170, distance: 65.3
click at [173, 170] on div "R) What is the distance of the like structure to the lake on the property to yo…" at bounding box center [325, 158] width 441 height 27
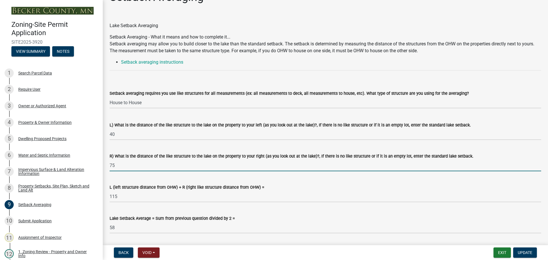
drag, startPoint x: 116, startPoint y: 165, endPoint x: 106, endPoint y: 162, distance: 10.0
click at [106, 162] on div "R) What is the distance of the like structure to the lake on the property to yo…" at bounding box center [325, 158] width 441 height 27
click at [259, 65] on li "Setback averaging instructions" at bounding box center [331, 62] width 421 height 7
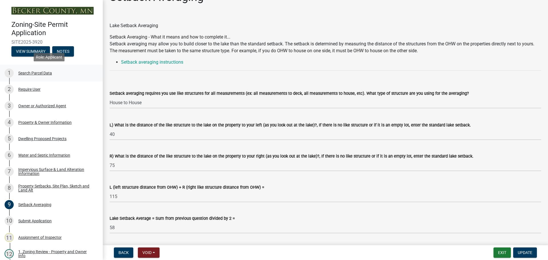
click at [30, 71] on div "Search Parcel Data" at bounding box center [35, 73] width 34 height 4
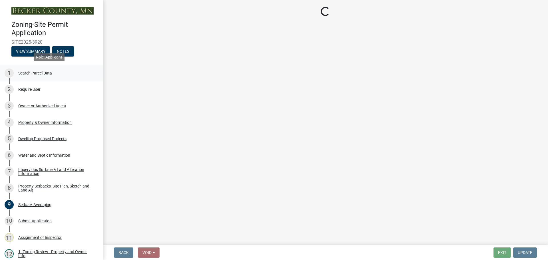
scroll to position [0, 0]
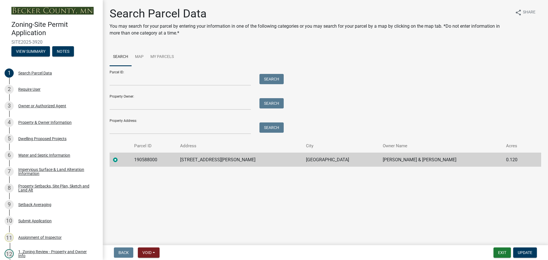
drag, startPoint x: 161, startPoint y: 159, endPoint x: 166, endPoint y: 160, distance: 5.2
click at [161, 160] on td "190588000" at bounding box center [154, 160] width 46 height 14
drag, startPoint x: 163, startPoint y: 159, endPoint x: 140, endPoint y: 159, distance: 23.4
click at [140, 159] on td "190588000" at bounding box center [154, 160] width 46 height 14
copy td "190588000"
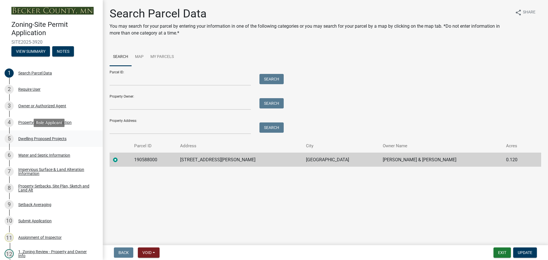
click at [49, 137] on div "Dwelling Proposed Projects" at bounding box center [42, 139] width 48 height 4
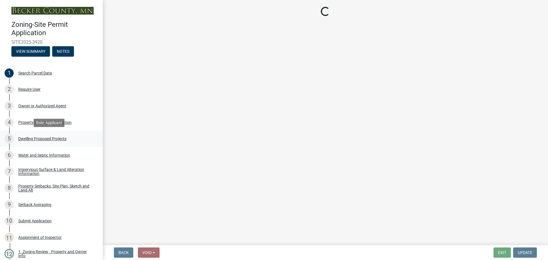
select select "b76c2e3f-c59d-4748-8205-29623accd873"
select select "566f81cc-4b3f-4ecb-9f16-a2b313352c61"
select select "f4ae0446-41fa-4afd-99aa-409617c58827"
select select "4f5e2784-8c40-49a3-b0e9-8f1a3cbab4f4"
select select "ad00b568-f24f-4dc2-90df-cb5d16449c52"
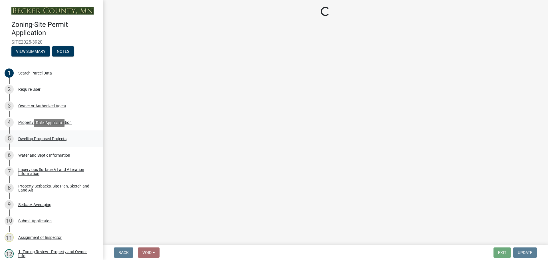
select select "ebb33175-329d-4f8e-9ee0-a71ca57f3362"
select select "b63d75fc-5f3c-4949-bc5e-b7a1b42903a6"
select select "11c1c089-3b44-43c0-9549-3c9eeea2451f"
select select "0ceb8b90-6e92-4b1f-be25-acba4c819eff"
select select "ab9119d1-7da9-49c4-9fac-8c142204c89d"
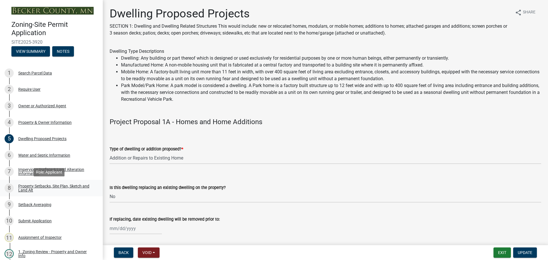
click at [80, 184] on div "Property Setbacks, Site Plan, Sketch and Land Alt" at bounding box center [55, 188] width 75 height 8
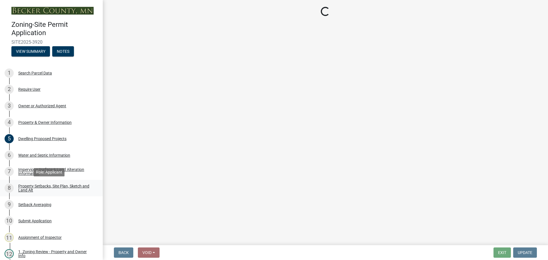
select select "7b13c63f-e699-4112-b373-98fbd28ec536"
select select "ad3f1f1c-7656-4cfc-b9d8-d6dc1c91b001"
select select "b56a4575-9846-47cf-8067-c59a4853da22"
select select "12f785fb-c378-4b18-841c-21c73dc99083"
select select "e8ab2dc3-aa3f-46f3-9b4a-37eb25ad84af"
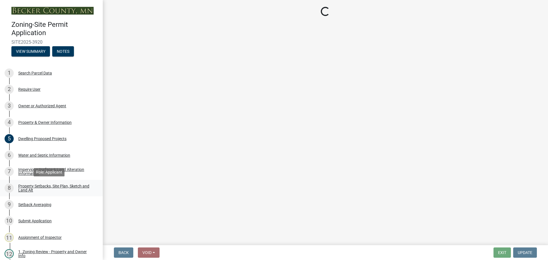
select select "27b2a8b4-abf6-463e-8c0c-7c5d2b4fe26f"
select select "5ad4ab64-b44e-481c-9000-9e5907aa74e1"
select select "a96800da-4e88-4c62-b1ff-2cd17f9e3346"
select select "c8b8ea71-7088-4e87-a493-7bc88cc2835b"
select select "1418c7e3-4054-4b00-84b5-d09b9560f30a"
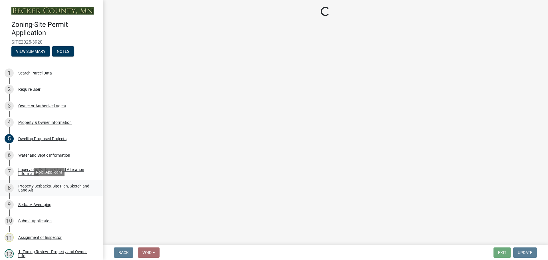
select select "f51aecae-0421-4f67-bd2d-0cff8a85c7cd"
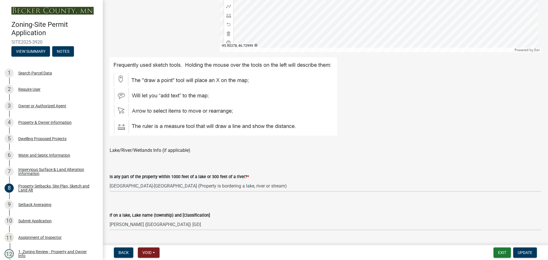
scroll to position [314, 0]
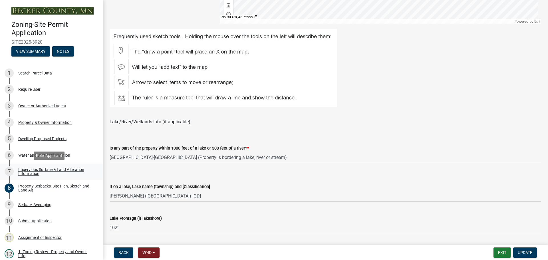
click at [46, 169] on div "Impervious Surface & Land Alteration Information" at bounding box center [55, 172] width 75 height 8
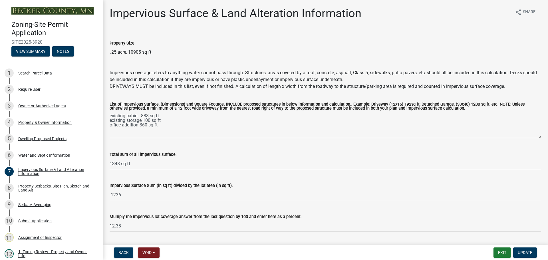
scroll to position [0, 0]
click at [36, 71] on div "Search Parcel Data" at bounding box center [35, 73] width 34 height 4
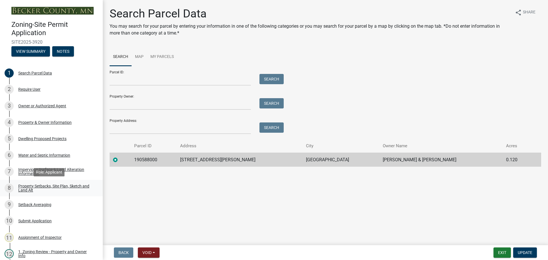
click at [42, 187] on div "Property Setbacks, Site Plan, Sketch and Land Alt" at bounding box center [55, 188] width 75 height 8
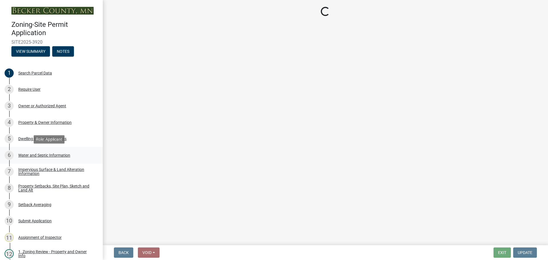
select select "7b13c63f-e699-4112-b373-98fbd28ec536"
select select "ad3f1f1c-7656-4cfc-b9d8-d6dc1c91b001"
select select "b56a4575-9846-47cf-8067-c59a4853da22"
select select "12f785fb-c378-4b18-841c-21c73dc99083"
select select "e8ab2dc3-aa3f-46f3-9b4a-37eb25ad84af"
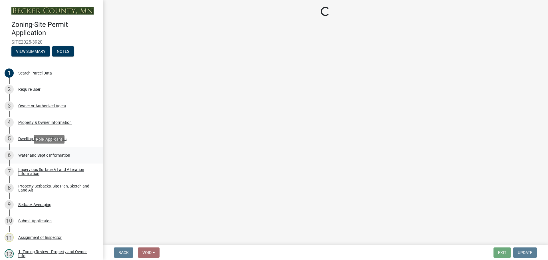
select select "27b2a8b4-abf6-463e-8c0c-7c5d2b4fe26f"
select select "5ad4ab64-b44e-481c-9000-9e5907aa74e1"
select select "a96800da-4e88-4c62-b1ff-2cd17f9e3346"
select select "c8b8ea71-7088-4e87-a493-7bc88cc2835b"
select select "1418c7e3-4054-4b00-84b5-d09b9560f30a"
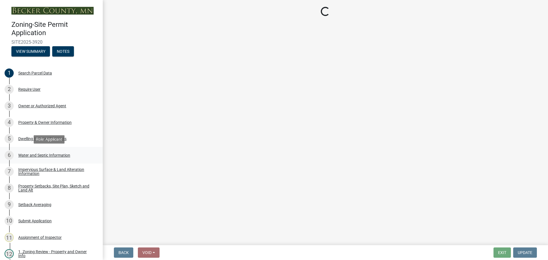
select select "f51aecae-0421-4f67-bd2d-0cff8a85c7cd"
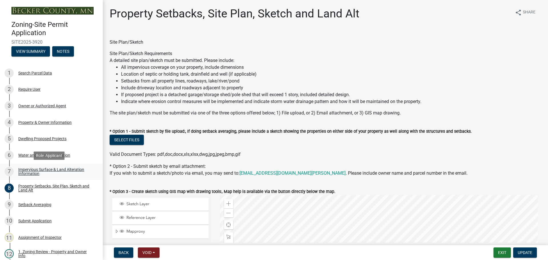
click at [45, 167] on link "7 Impervious Surface & Land Alteration Information" at bounding box center [51, 172] width 103 height 17
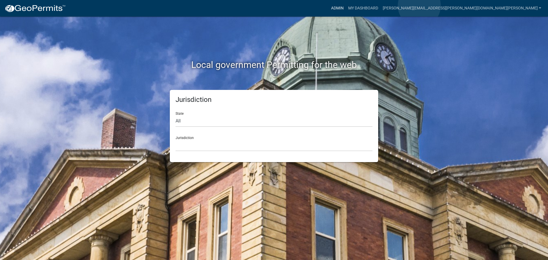
click at [346, 6] on link "Admin" at bounding box center [337, 8] width 17 height 11
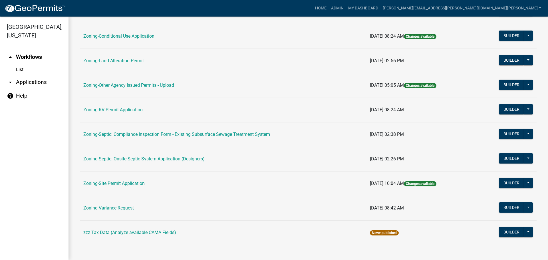
scroll to position [174, 0]
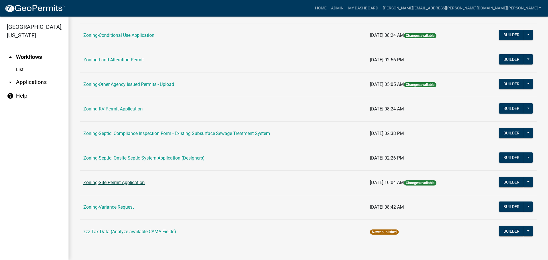
click at [143, 181] on link "Zoning-Site Permit Application" at bounding box center [113, 182] width 61 height 5
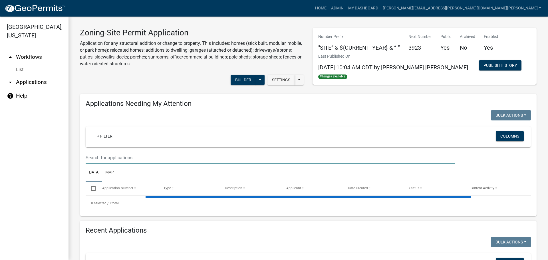
click at [148, 159] on input "text" at bounding box center [271, 158] width 370 height 12
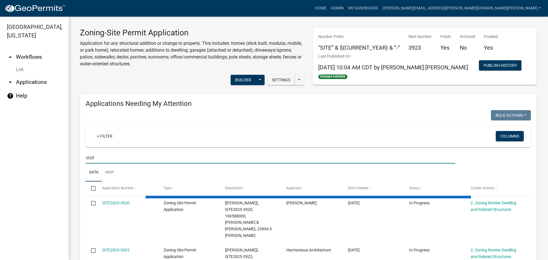
type input "stall"
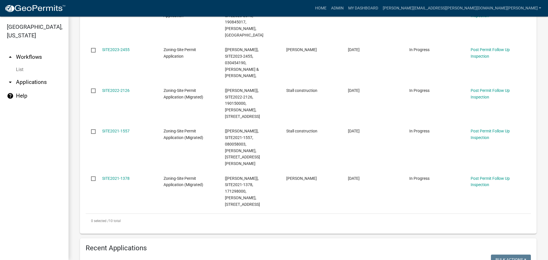
scroll to position [429, 0]
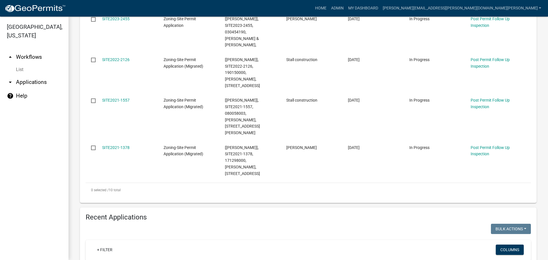
type input "stall"
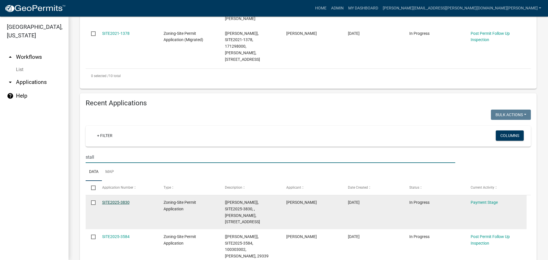
click at [122, 200] on link "SITE2025-3830" at bounding box center [115, 202] width 27 height 5
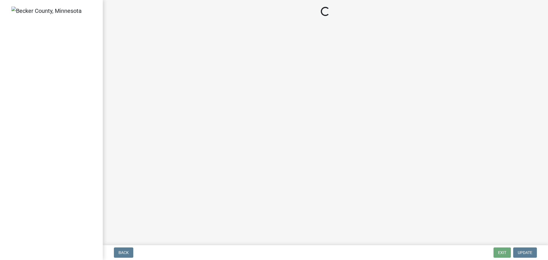
select select "3: 3"
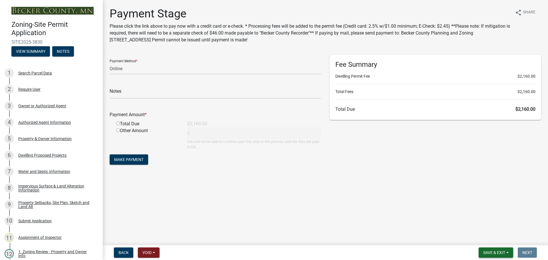
click at [501, 251] on span "Save & Exit" at bounding box center [495, 253] width 22 height 5
click at [486, 237] on button "Save & Exit" at bounding box center [491, 238] width 46 height 14
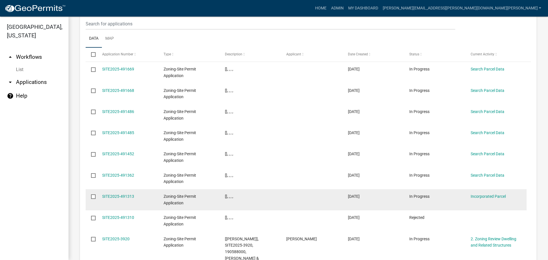
scroll to position [520, 0]
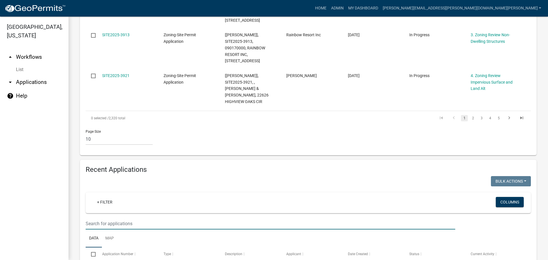
click at [170, 218] on input "text" at bounding box center [271, 224] width 370 height 12
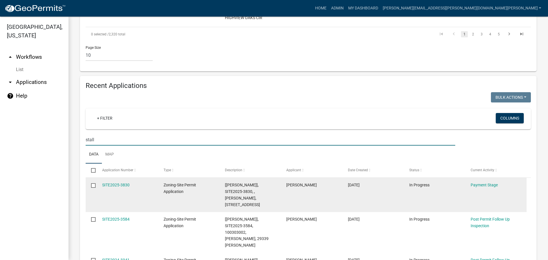
scroll to position [577, 0]
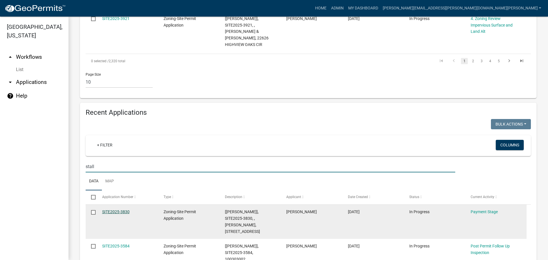
type input "stall"
click at [128, 210] on link "SITE2025-3830" at bounding box center [115, 212] width 27 height 5
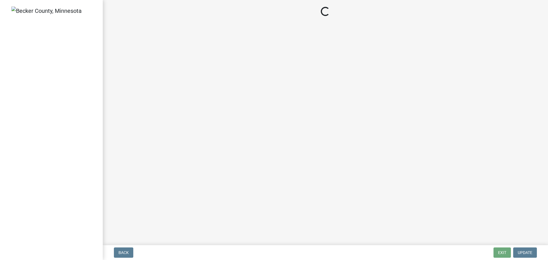
select select "3: 3"
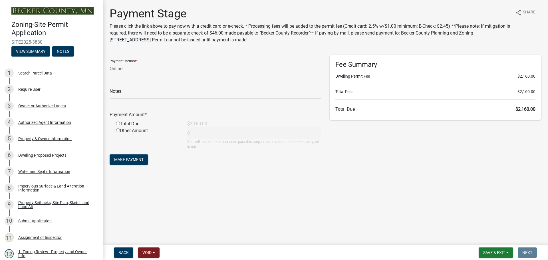
click at [362, 191] on main "Payment Stage Please click the link above to pay now with a credit card or e-ch…" at bounding box center [326, 121] width 446 height 243
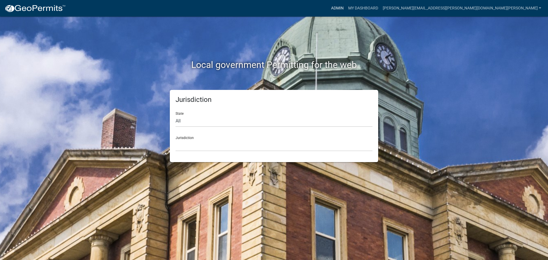
click at [346, 7] on link "Admin" at bounding box center [337, 8] width 17 height 11
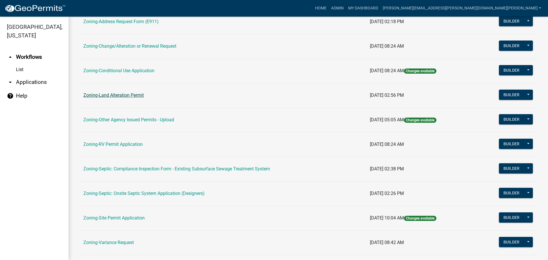
scroll to position [143, 0]
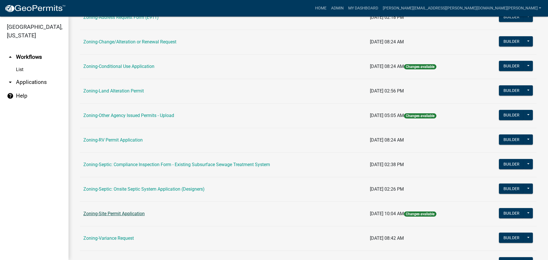
click at [134, 213] on link "Zoning-Site Permit Application" at bounding box center [113, 213] width 61 height 5
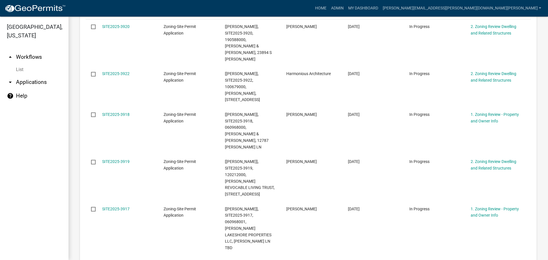
scroll to position [149, 0]
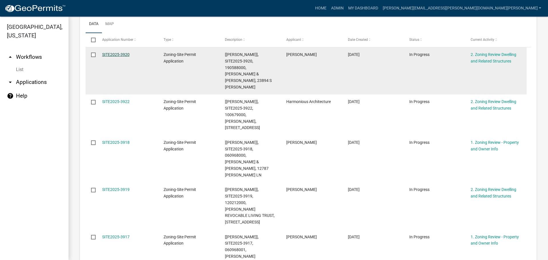
click at [121, 51] on div "SITE2025-3920" at bounding box center [127, 54] width 51 height 7
click at [123, 55] on link "SITE2025-3920" at bounding box center [115, 54] width 27 height 5
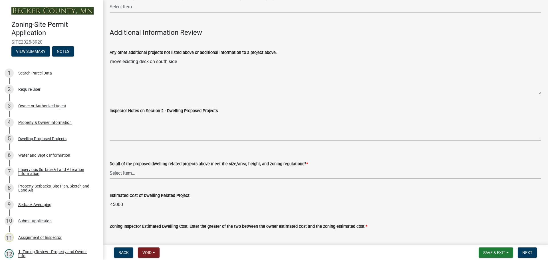
scroll to position [1365, 0]
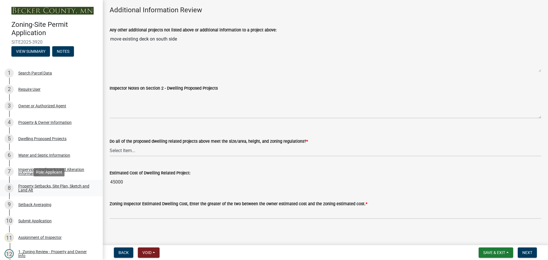
click at [59, 185] on div "Property Setbacks, Site Plan, Sketch and Land Alt" at bounding box center [55, 188] width 75 height 8
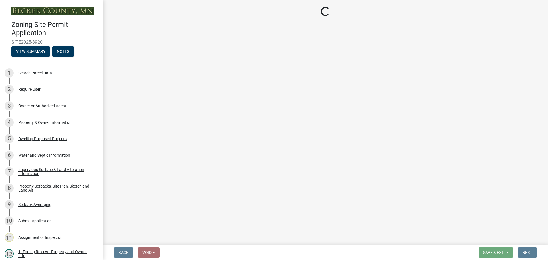
select select "7b13c63f-e699-4112-b373-98fbd28ec536"
select select "ad3f1f1c-7656-4cfc-b9d8-d6dc1c91b001"
select select "b56a4575-9846-47cf-8067-c59a4853da22"
select select "12f785fb-c378-4b18-841c-21c73dc99083"
select select "e8ab2dc3-aa3f-46f3-9b4a-37eb25ad84af"
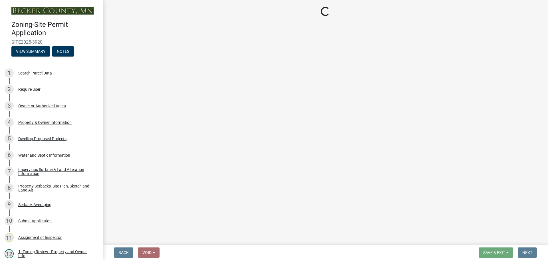
select select "27b2a8b4-abf6-463e-8c0c-7c5d2b4fe26f"
select select "5ad4ab64-b44e-481c-9000-9e5907aa74e1"
select select "a96800da-4e88-4c62-b1ff-2cd17f9e3346"
select select "c8b8ea71-7088-4e87-a493-7bc88cc2835b"
select select "1418c7e3-4054-4b00-84b5-d09b9560f30a"
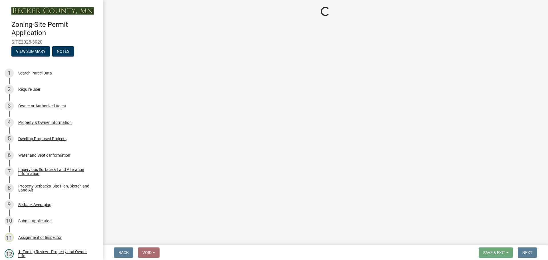
select select "f51aecae-0421-4f67-bd2d-0cff8a85c7cd"
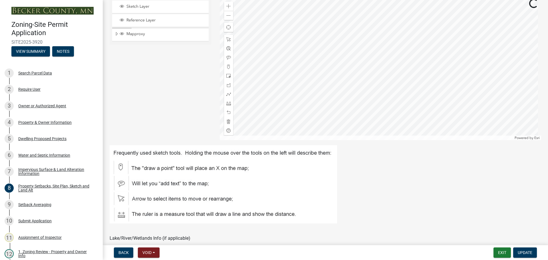
scroll to position [200, 0]
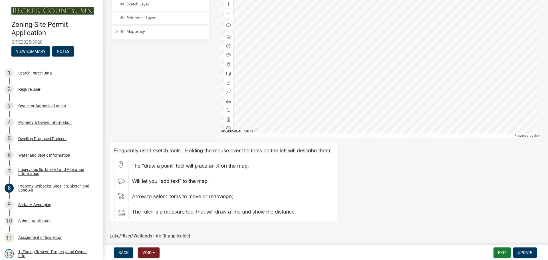
click at [353, 75] on div at bounding box center [381, 66] width 322 height 143
click at [43, 71] on div "Search Parcel Data" at bounding box center [35, 73] width 34 height 4
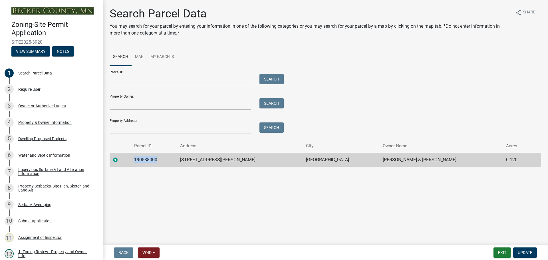
drag, startPoint x: 164, startPoint y: 158, endPoint x: 141, endPoint y: 161, distance: 23.3
click at [141, 161] on td "190588000" at bounding box center [154, 160] width 46 height 14
copy td "190588000"
